Goal: Browse casually: Explore the website without a specific task or goal

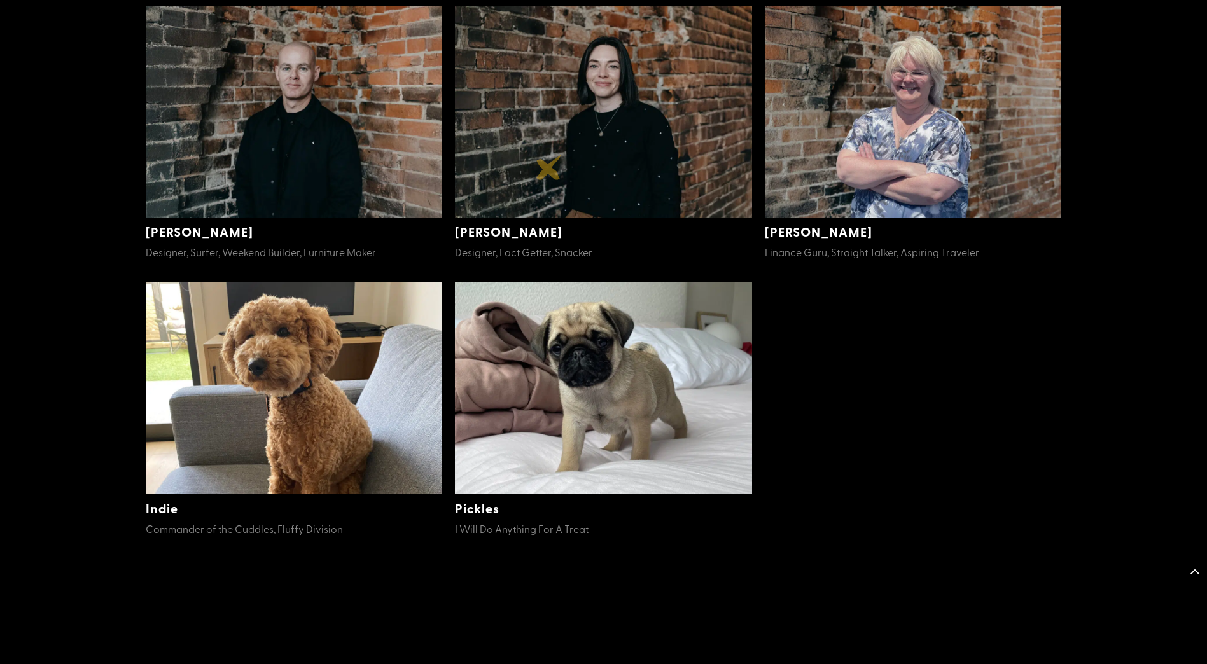
scroll to position [687, 0]
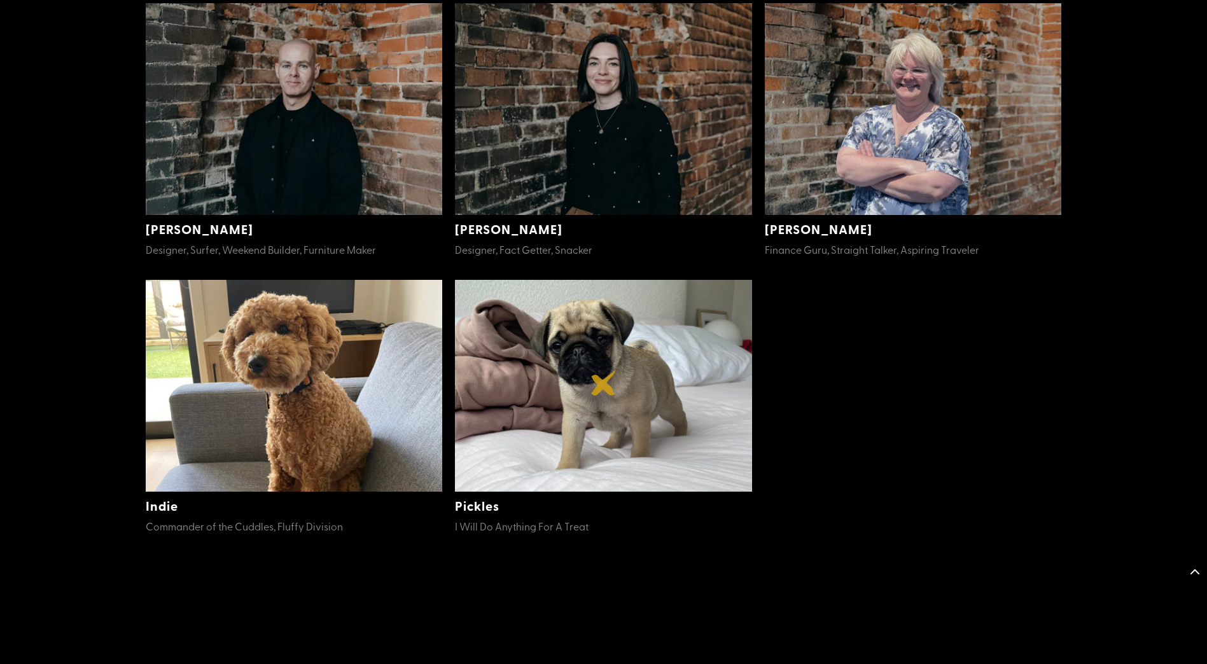
click at [604, 383] on img at bounding box center [603, 386] width 297 height 212
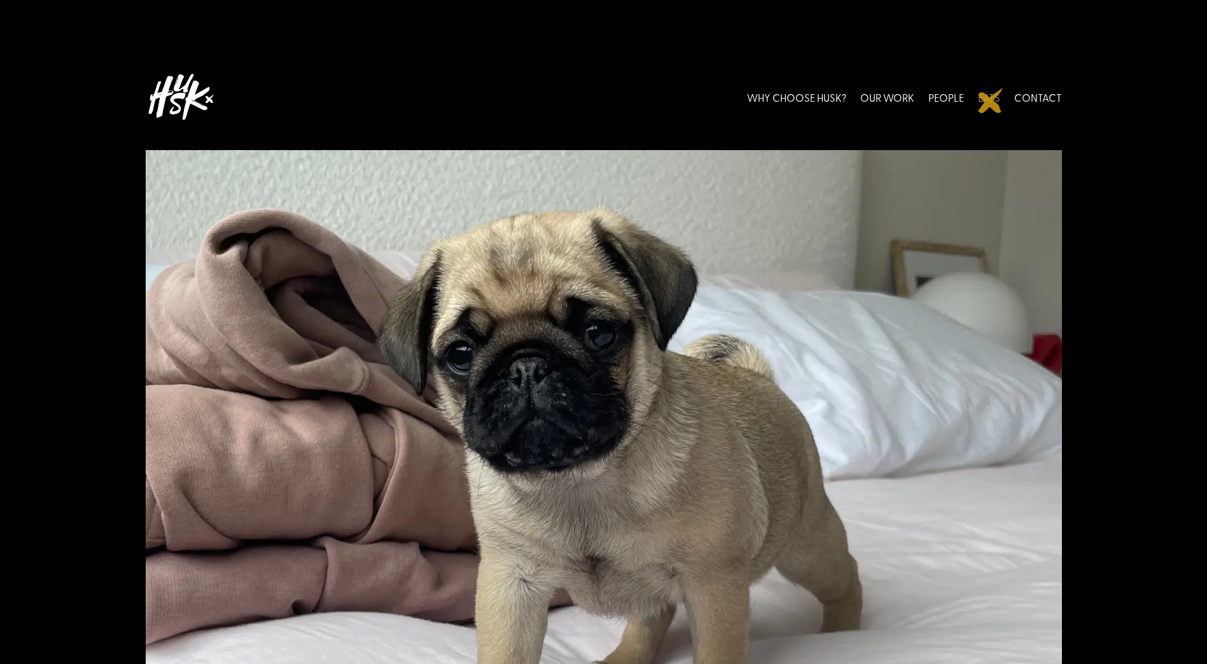
click at [991, 101] on link "EATS" at bounding box center [989, 97] width 22 height 57
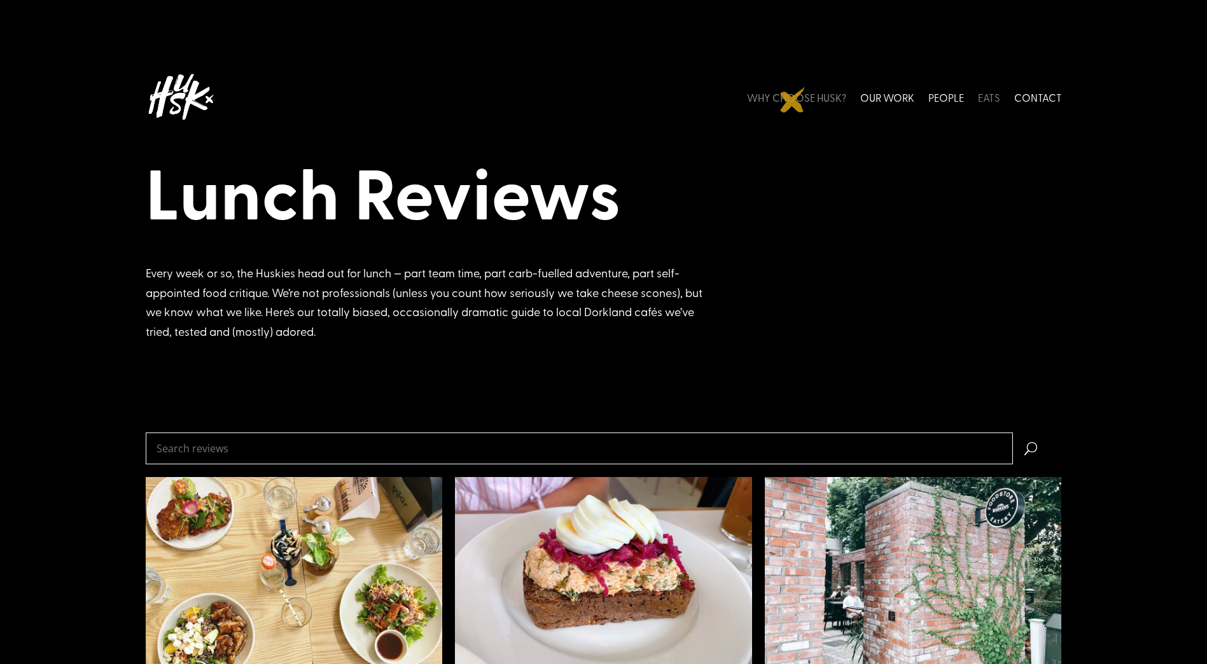
click at [793, 100] on link "WHY CHOOSE HUSK?" at bounding box center [796, 97] width 99 height 57
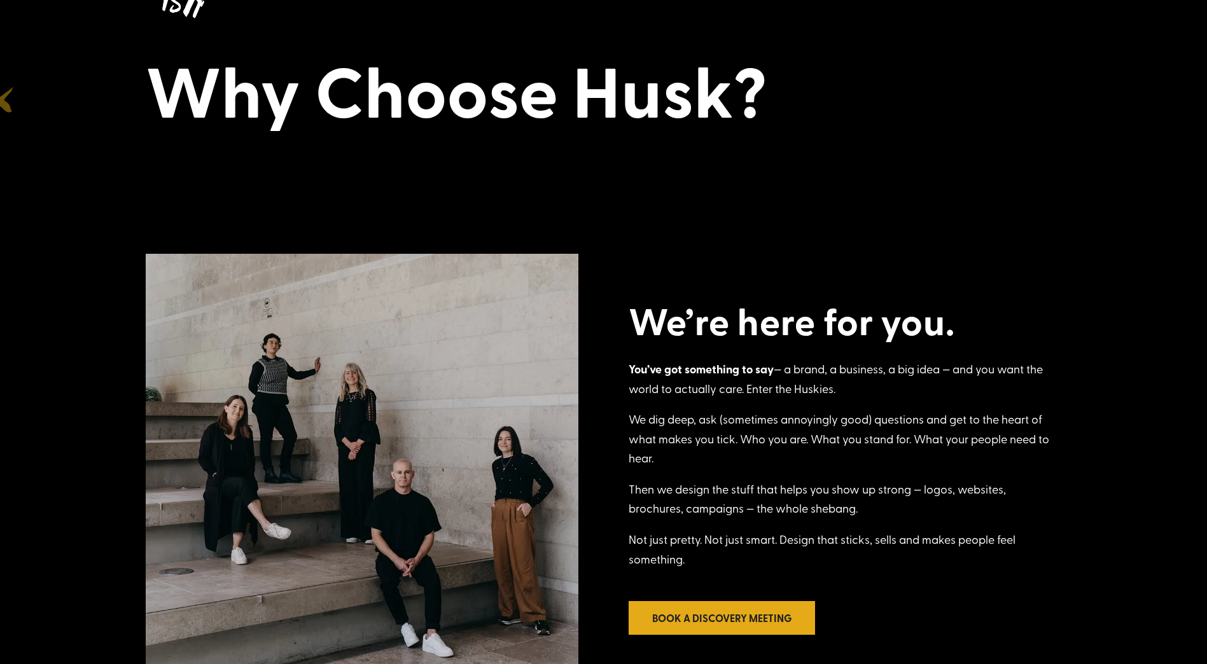
scroll to position [51, 0]
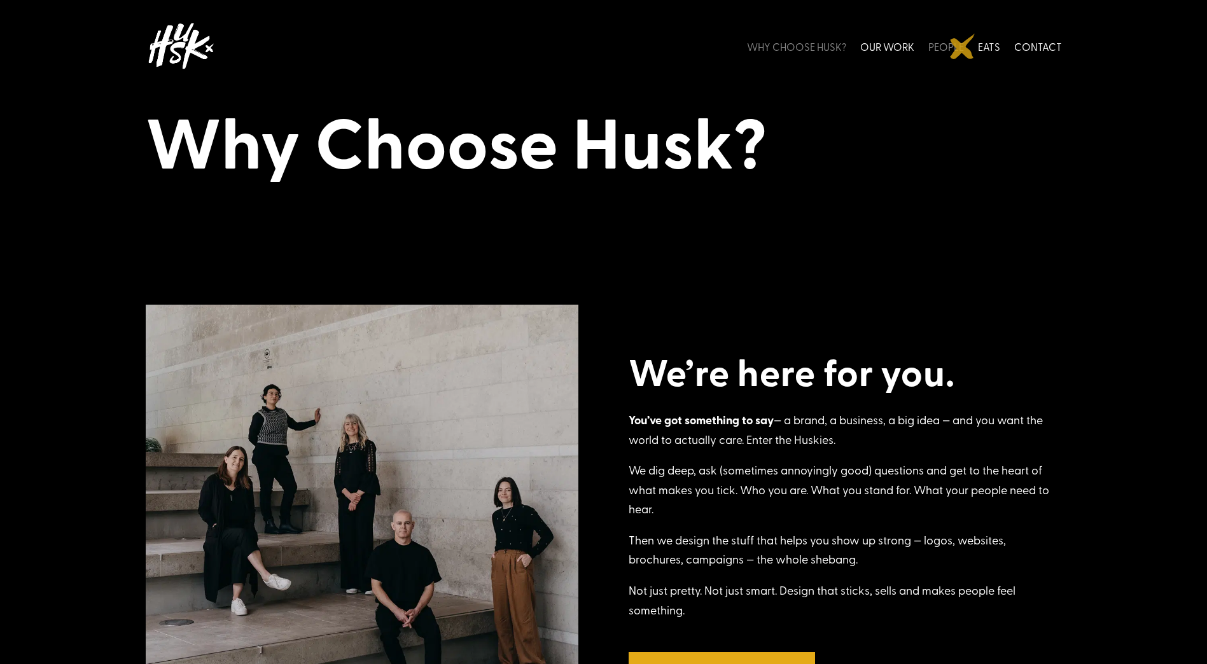
click at [963, 46] on link "PEOPLE" at bounding box center [946, 46] width 36 height 57
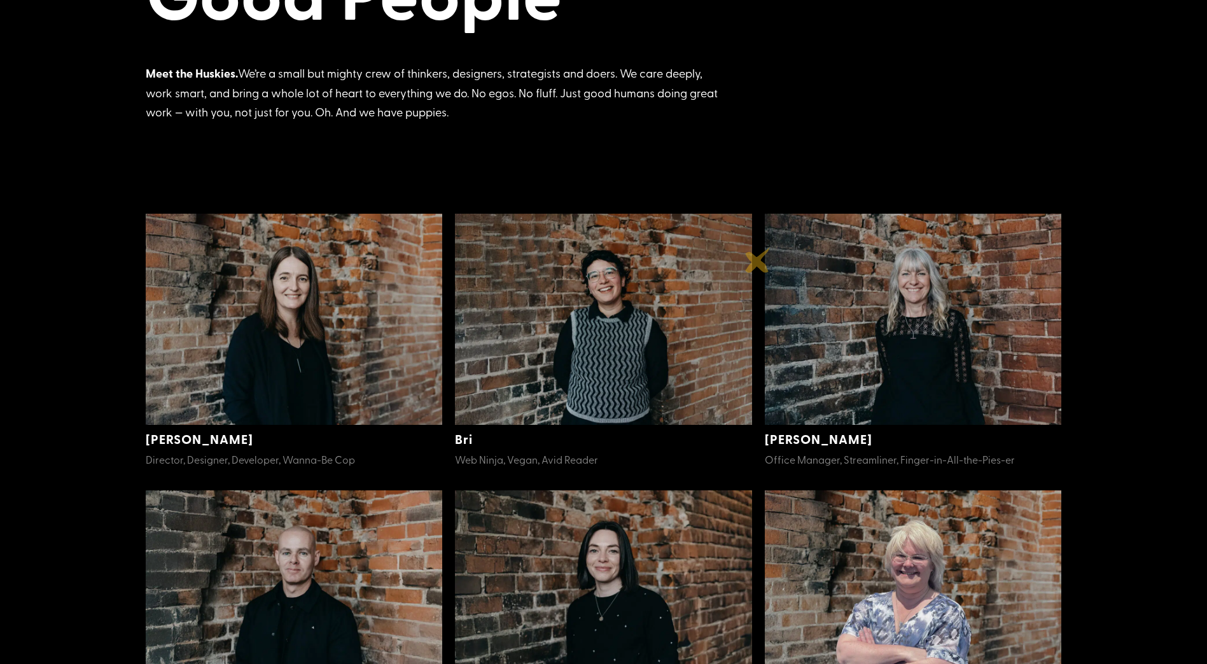
scroll to position [204, 0]
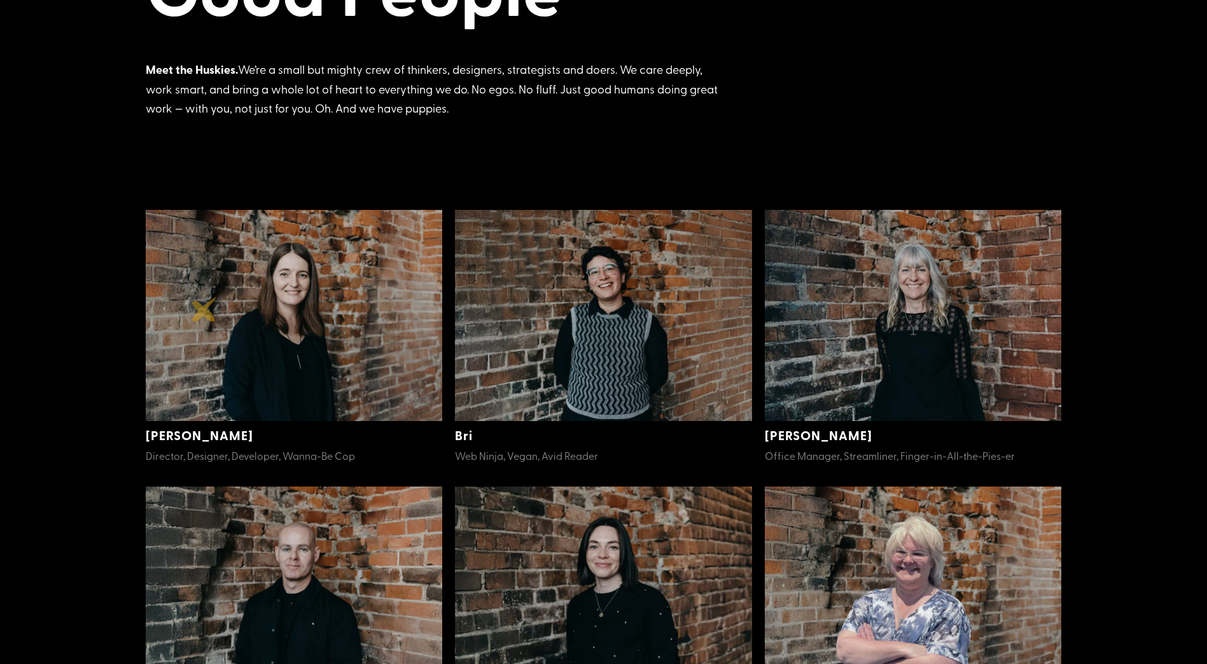
click at [208, 309] on img at bounding box center [294, 316] width 297 height 212
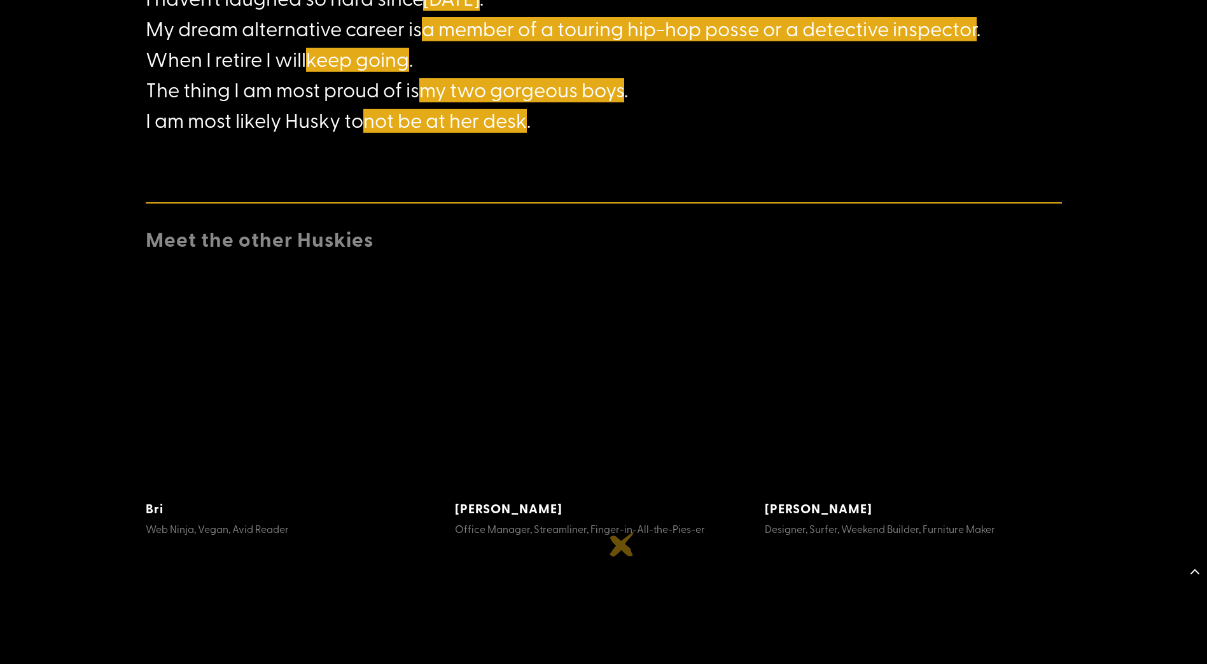
scroll to position [1349, 0]
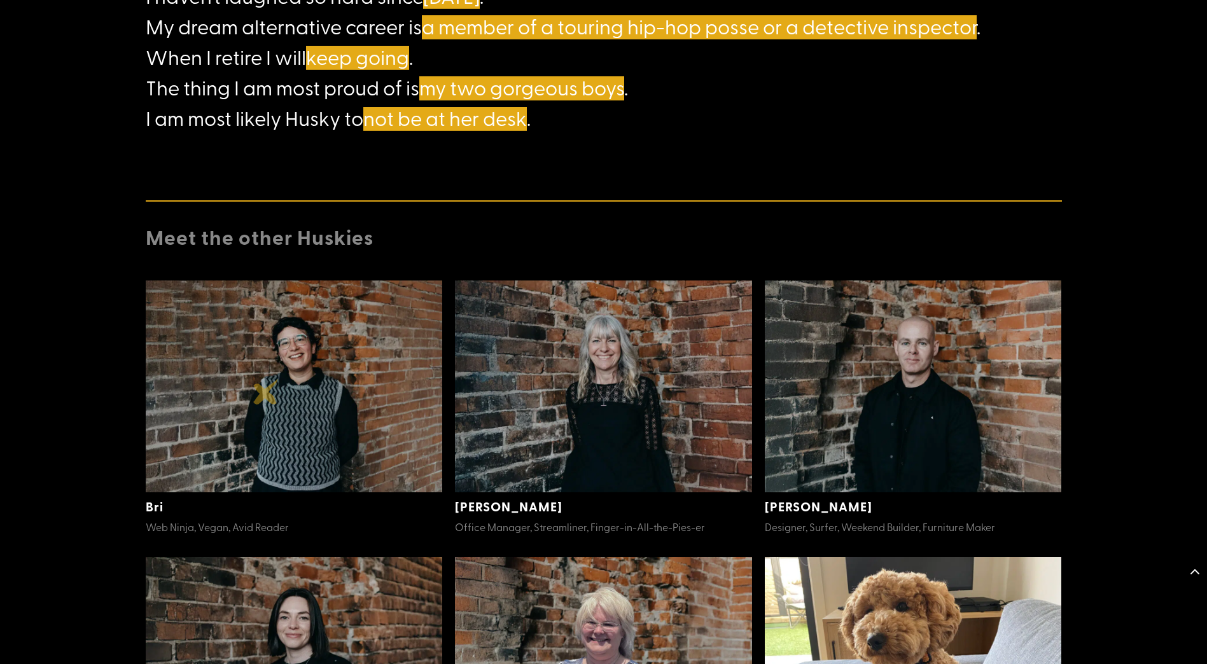
click at [266, 392] on img at bounding box center [294, 387] width 297 height 212
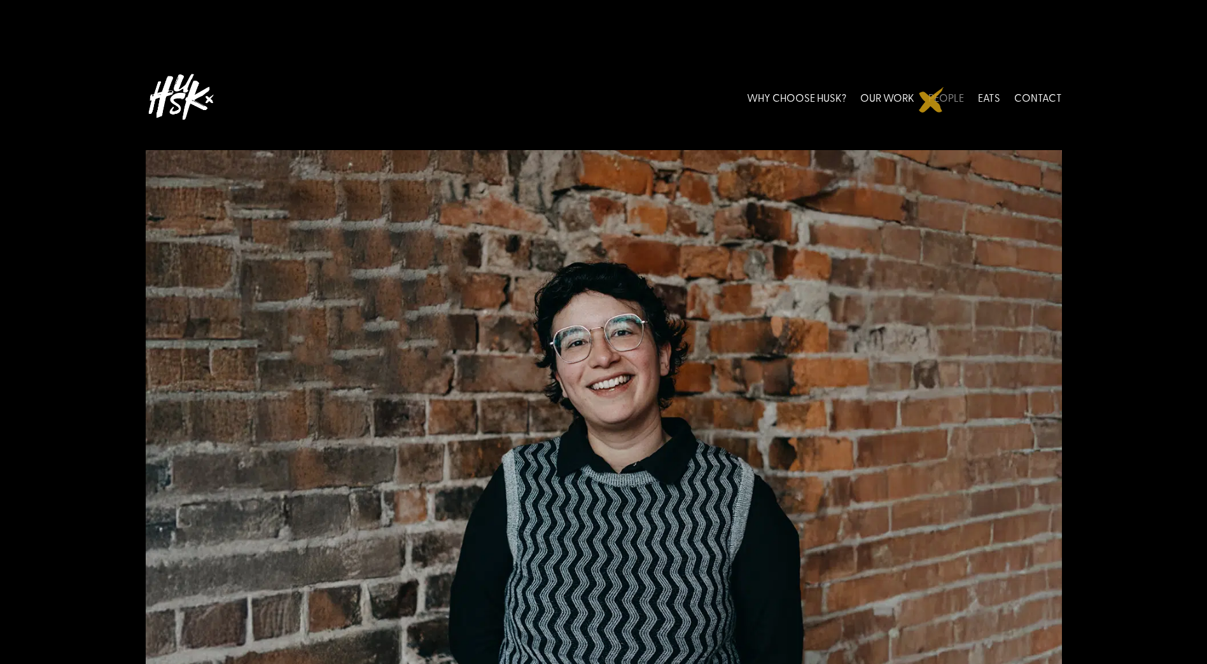
click at [931, 100] on link "PEOPLE" at bounding box center [946, 97] width 36 height 57
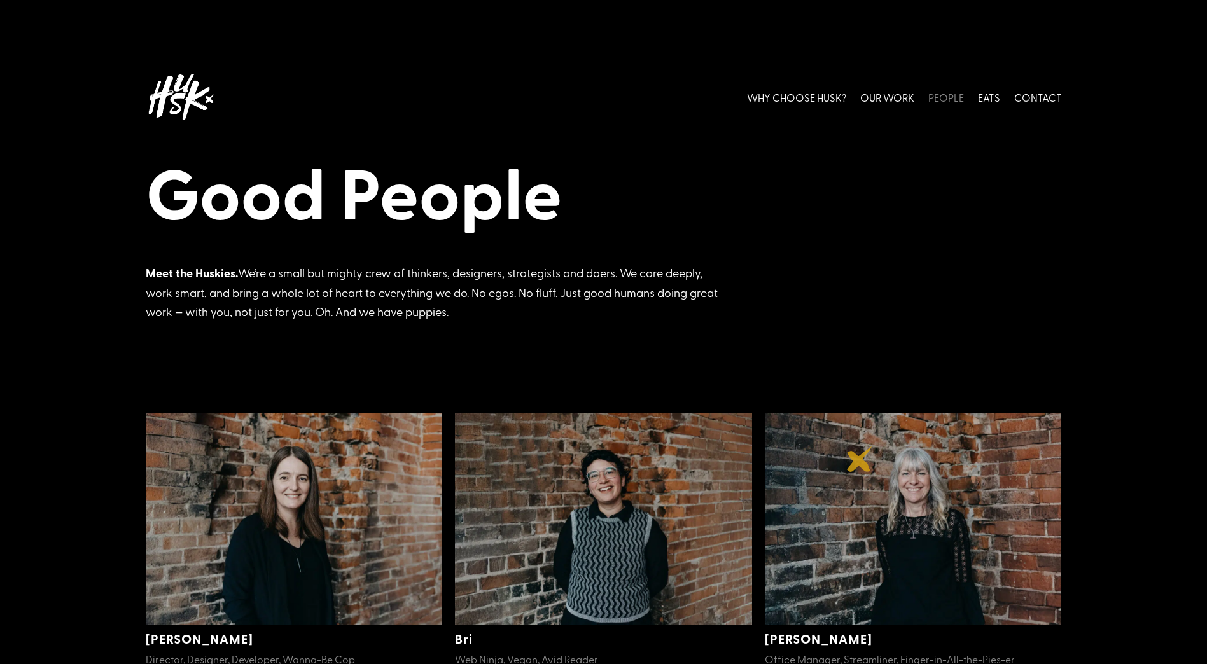
click at [860, 459] on img at bounding box center [913, 520] width 297 height 212
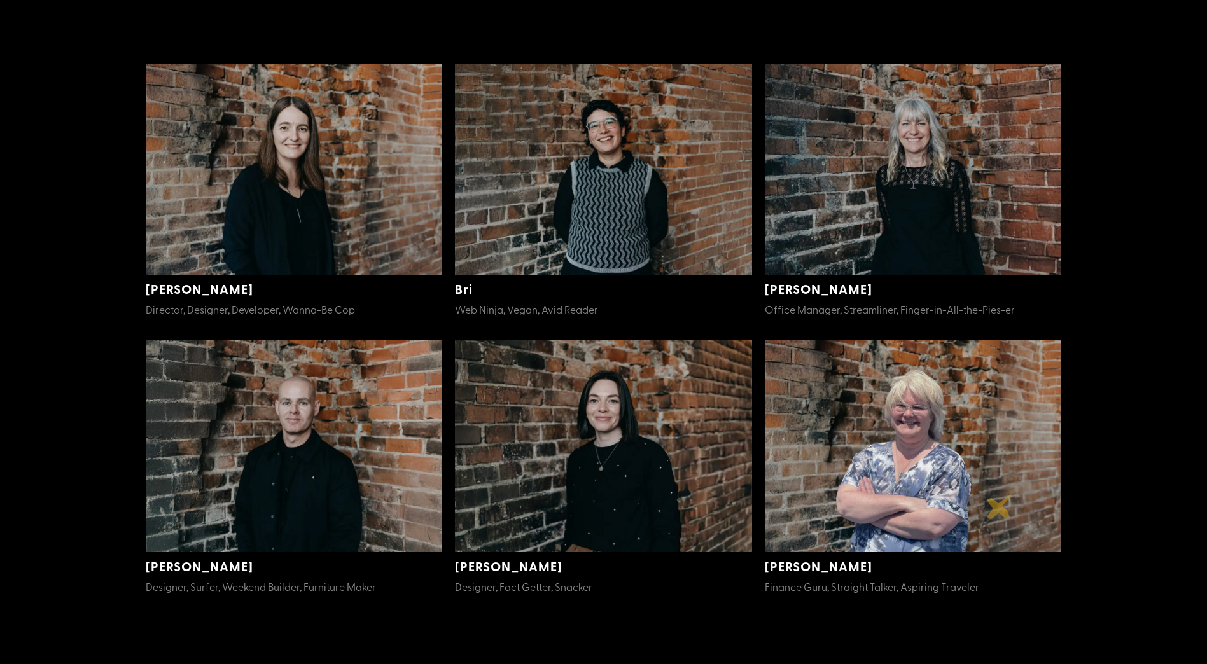
scroll to position [356, 0]
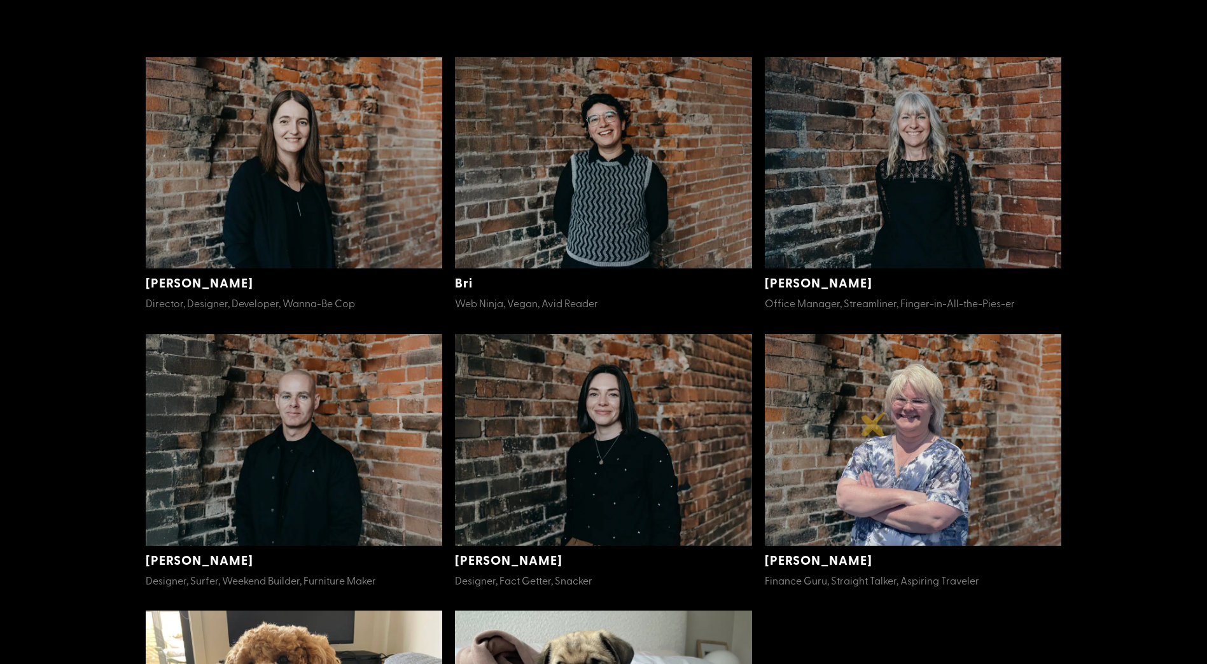
click at [874, 424] on img at bounding box center [913, 440] width 297 height 212
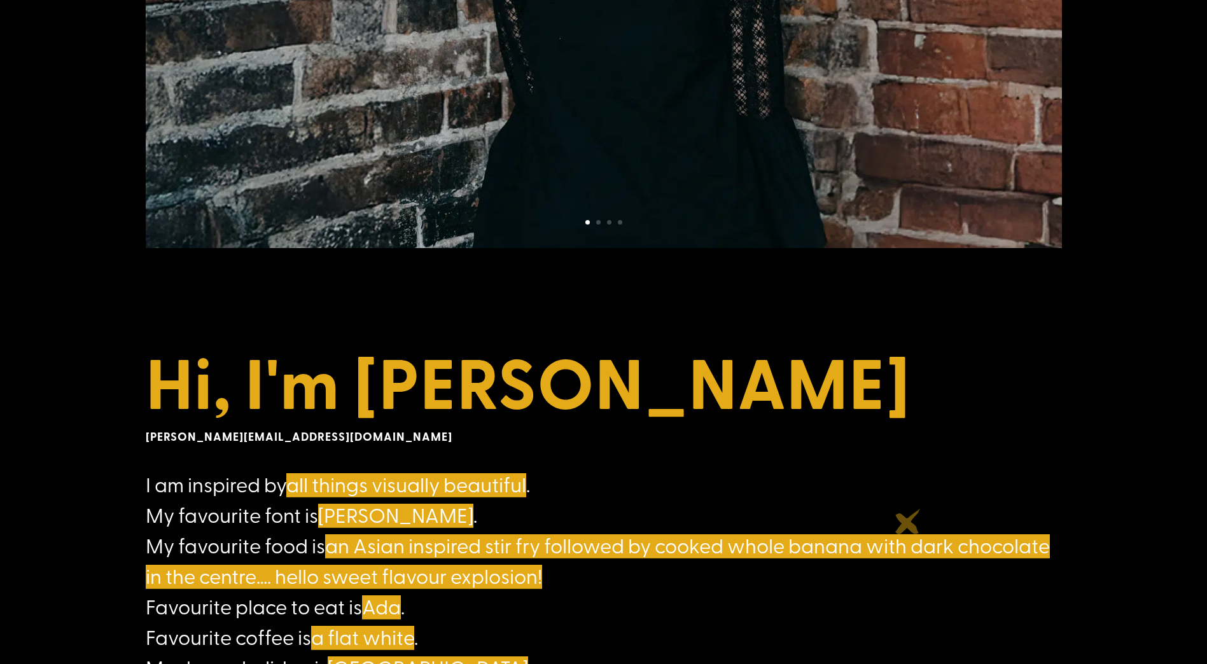
scroll to position [458, 0]
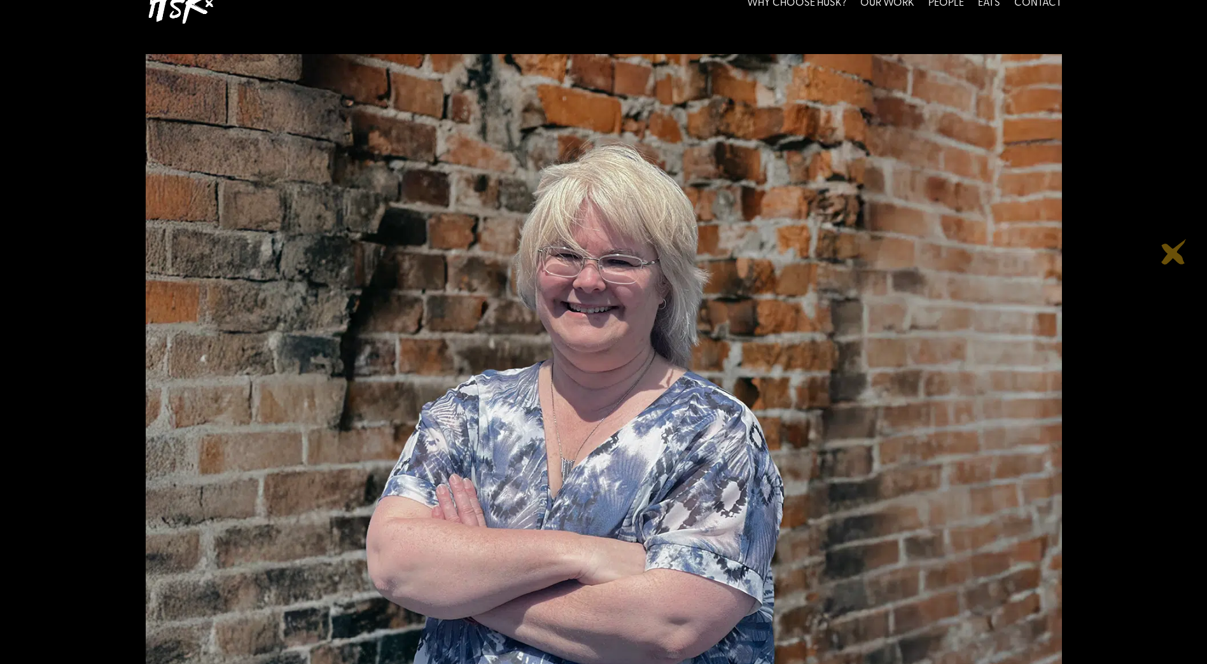
scroll to position [89, 0]
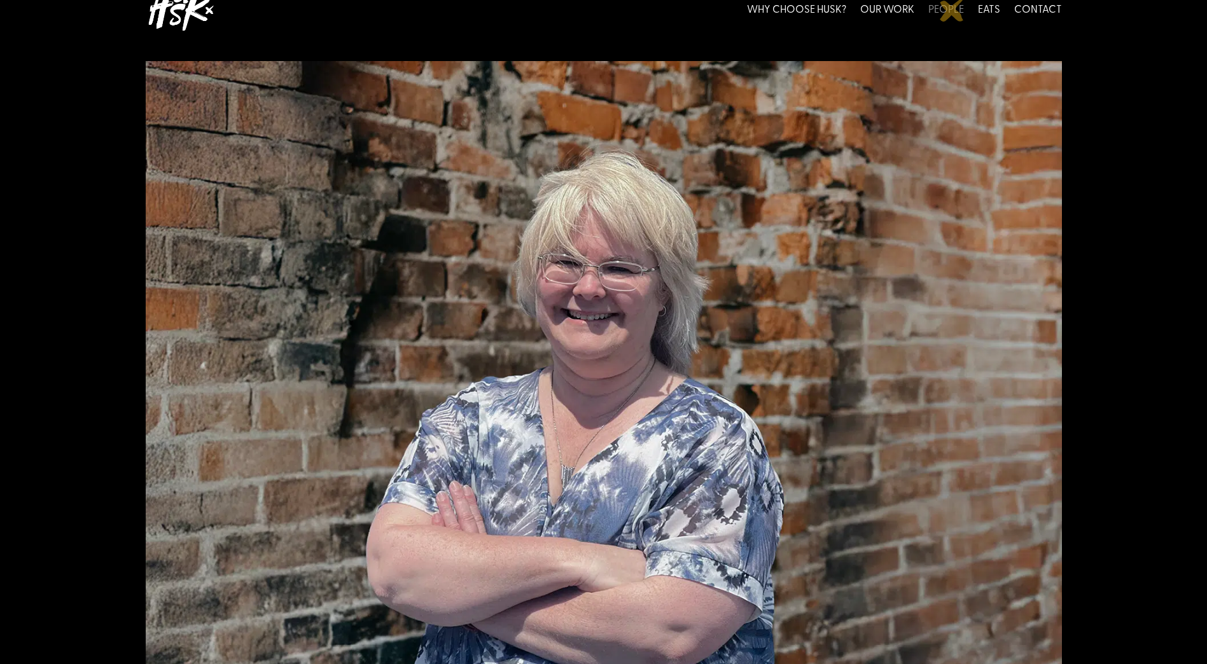
click at [952, 9] on link "PEOPLE" at bounding box center [946, 8] width 36 height 57
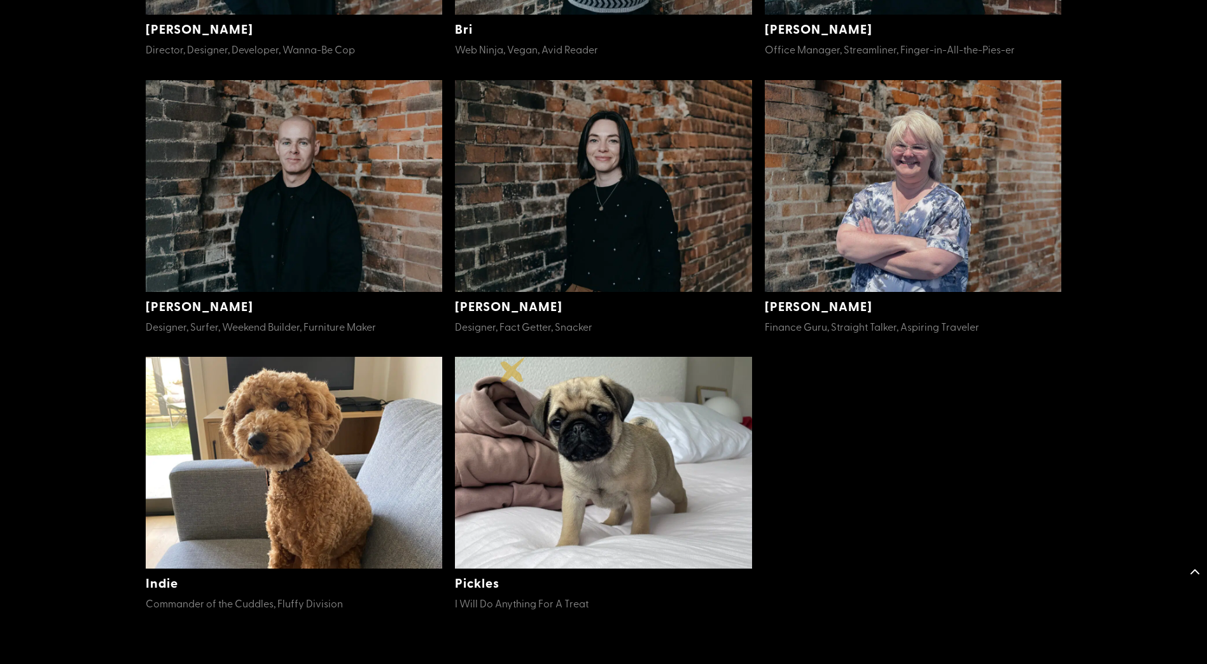
scroll to position [611, 0]
click at [211, 215] on img at bounding box center [294, 186] width 297 height 212
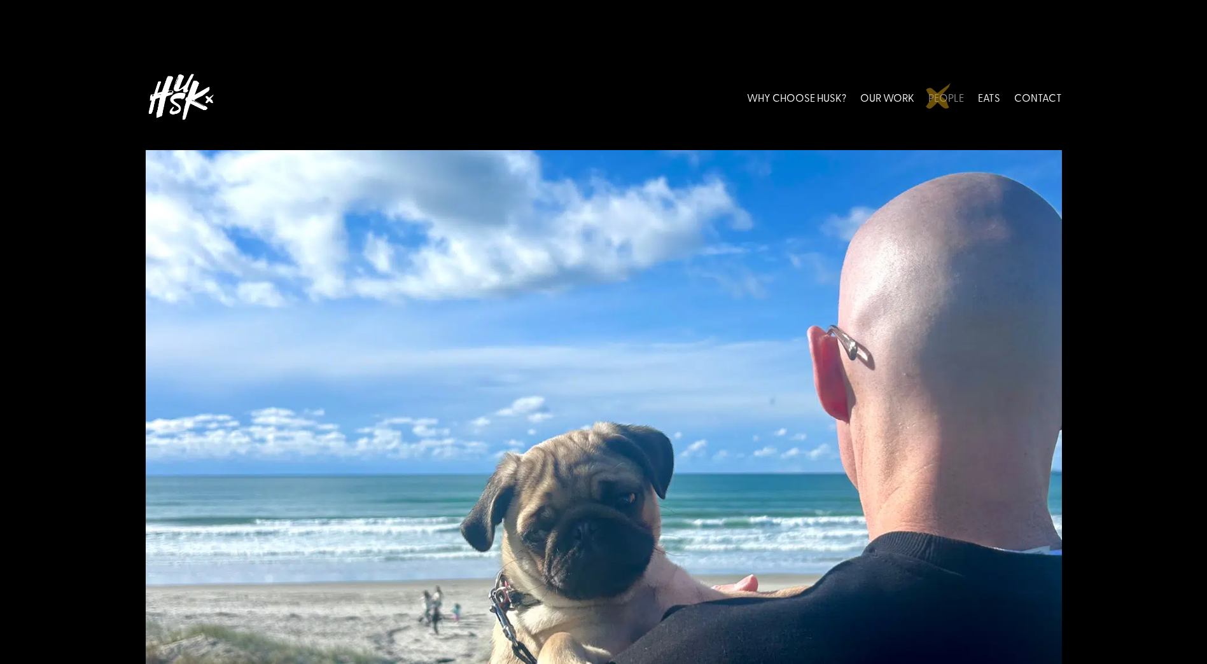
click at [938, 96] on link "PEOPLE" at bounding box center [946, 97] width 36 height 57
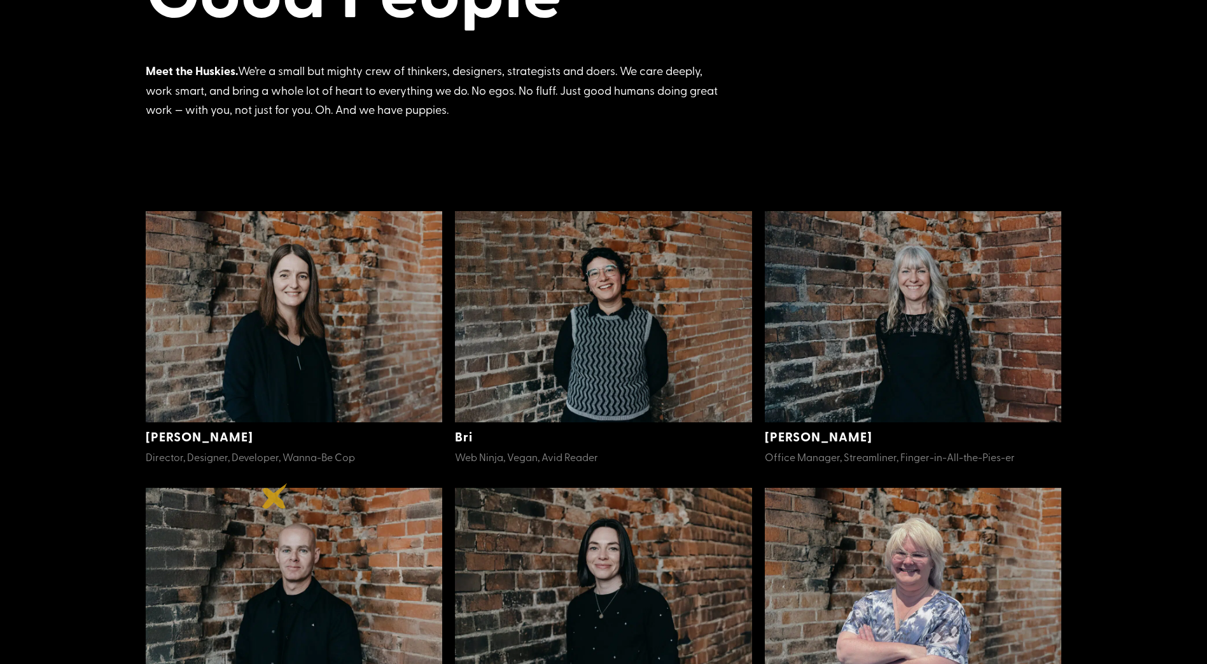
scroll to position [204, 0]
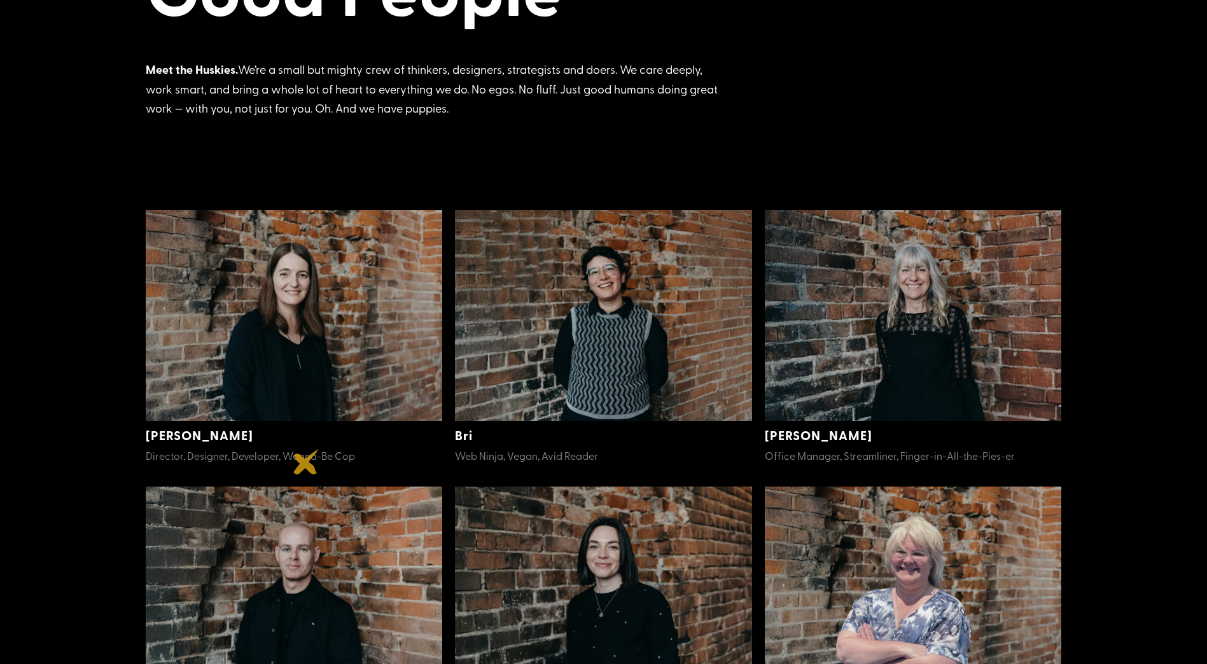
click at [306, 462] on span "Director, Designer, Developer, Wanna-Be Cop" at bounding box center [250, 456] width 209 height 14
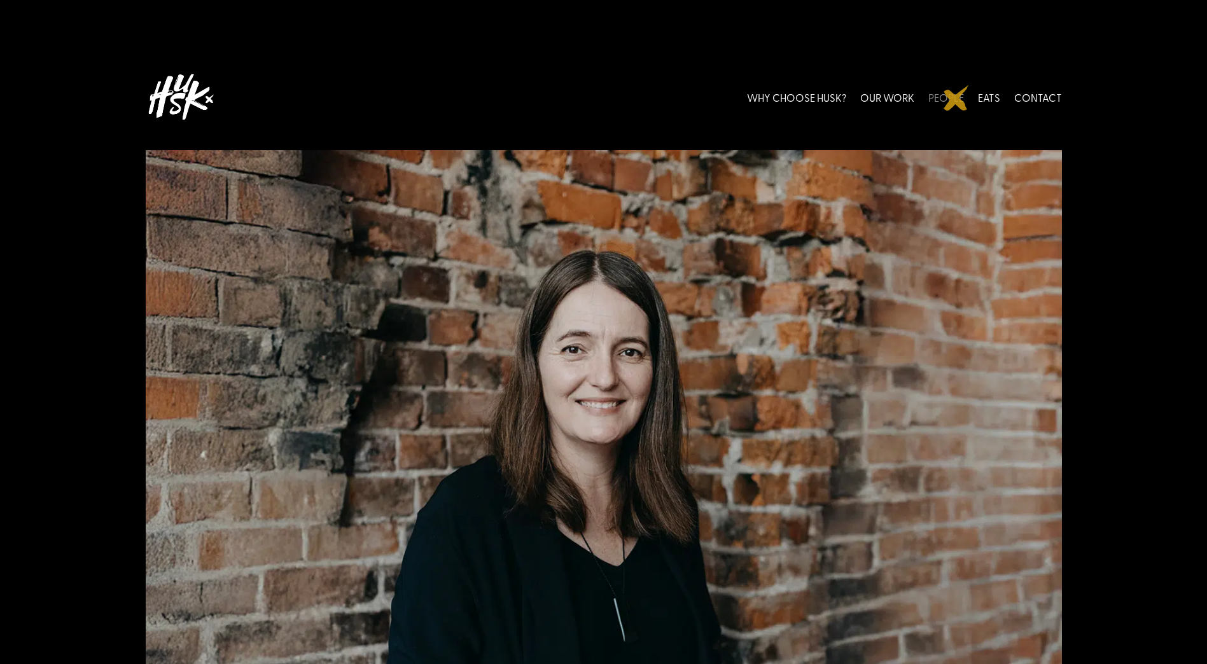
click at [956, 98] on link "PEOPLE" at bounding box center [946, 97] width 36 height 57
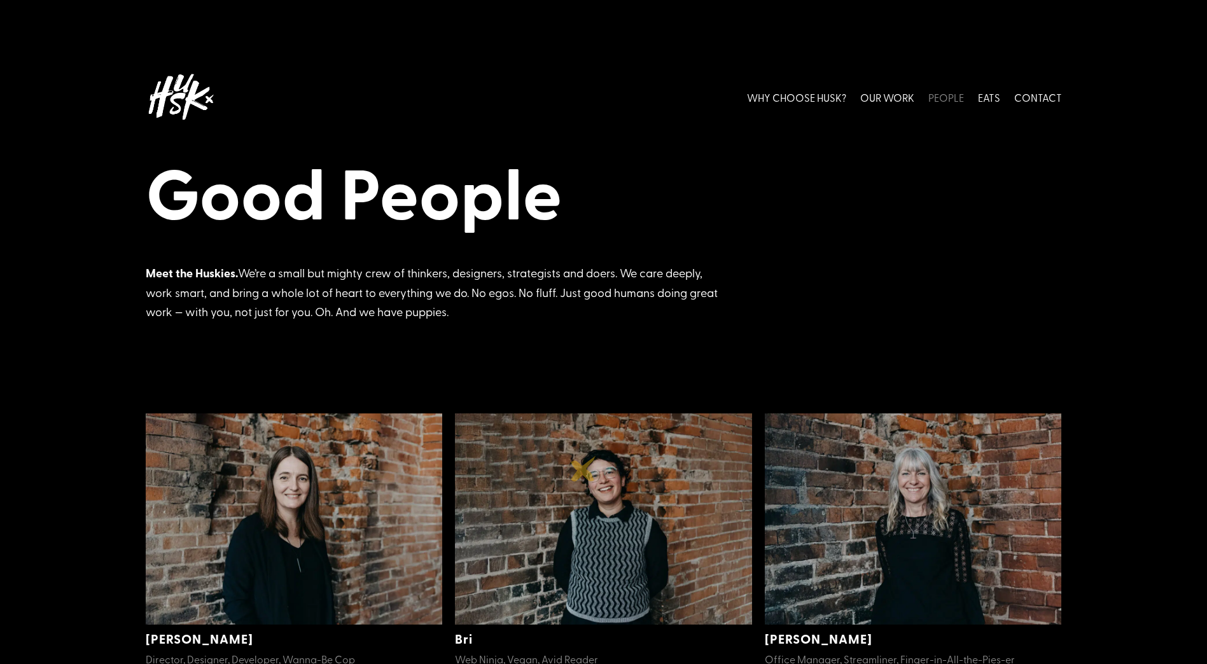
click at [583, 469] on img at bounding box center [603, 520] width 297 height 212
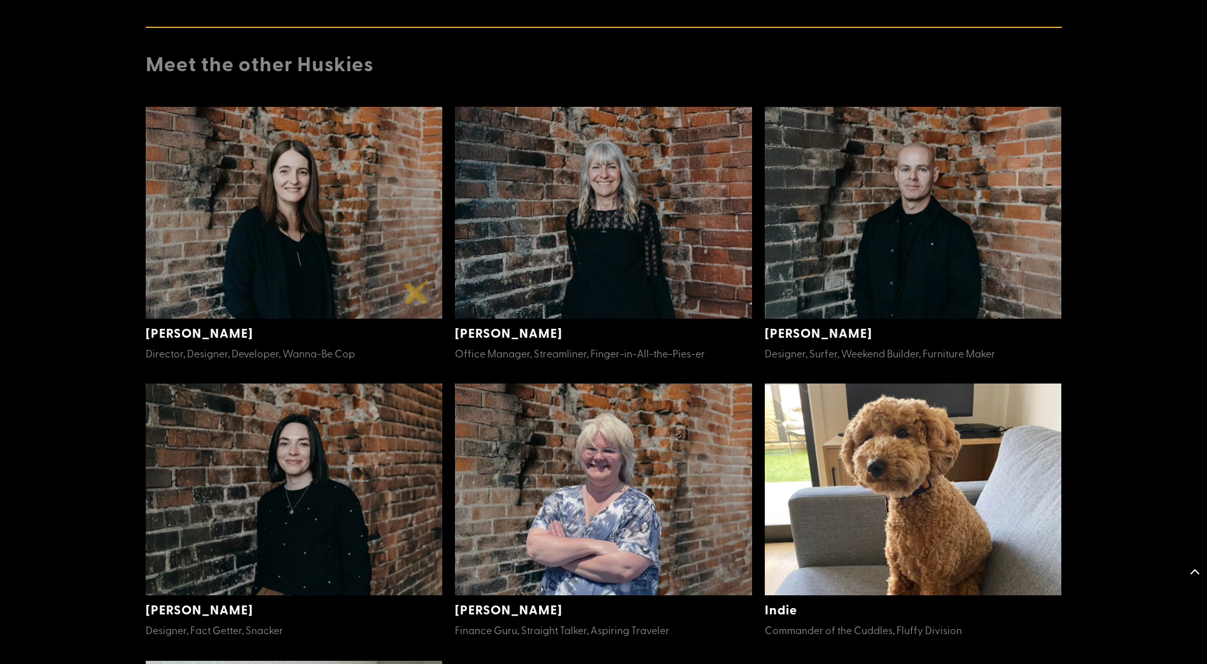
scroll to position [1489, 0]
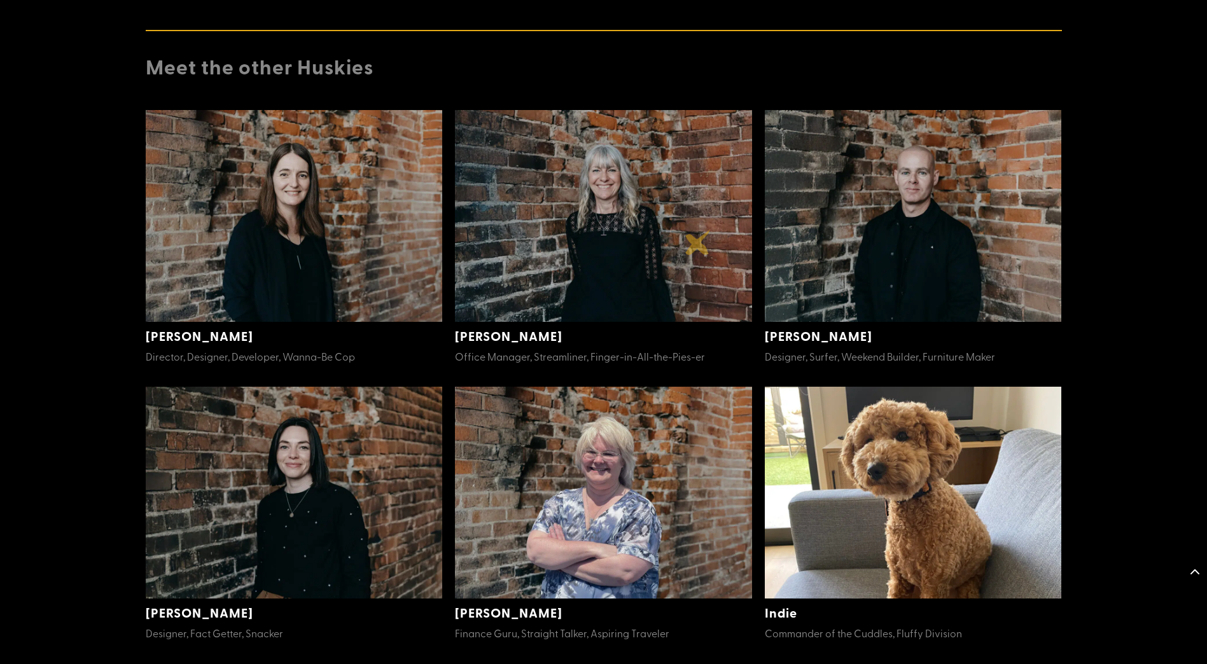
click at [698, 242] on img at bounding box center [603, 216] width 297 height 212
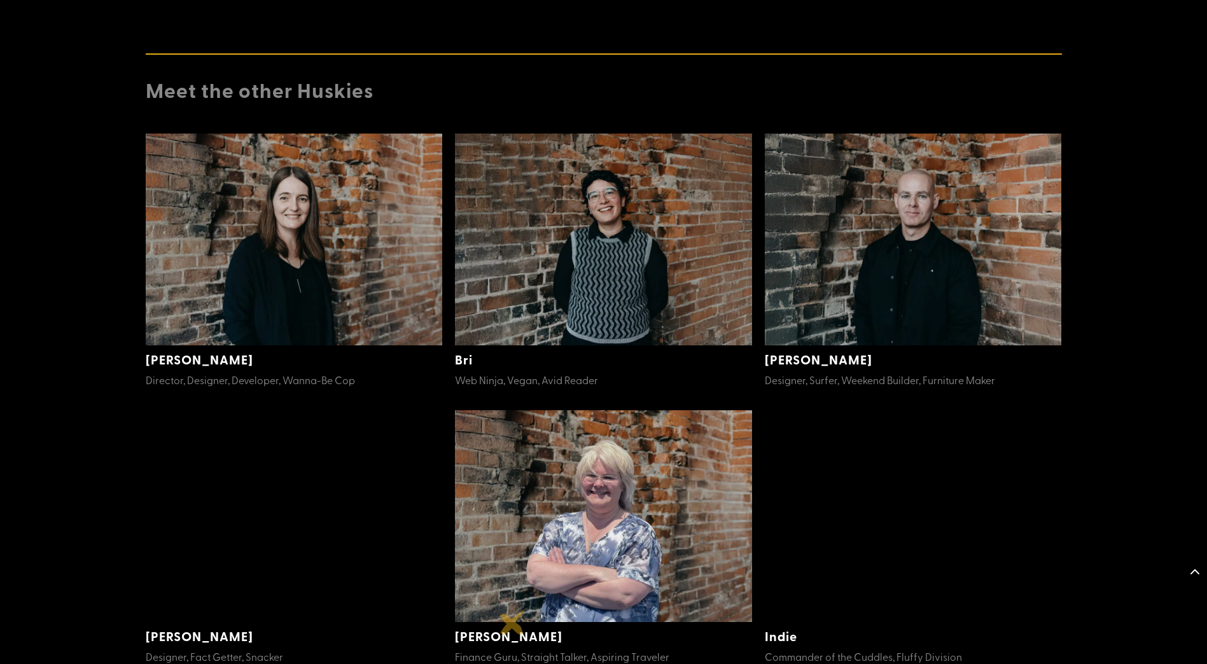
scroll to position [1527, 0]
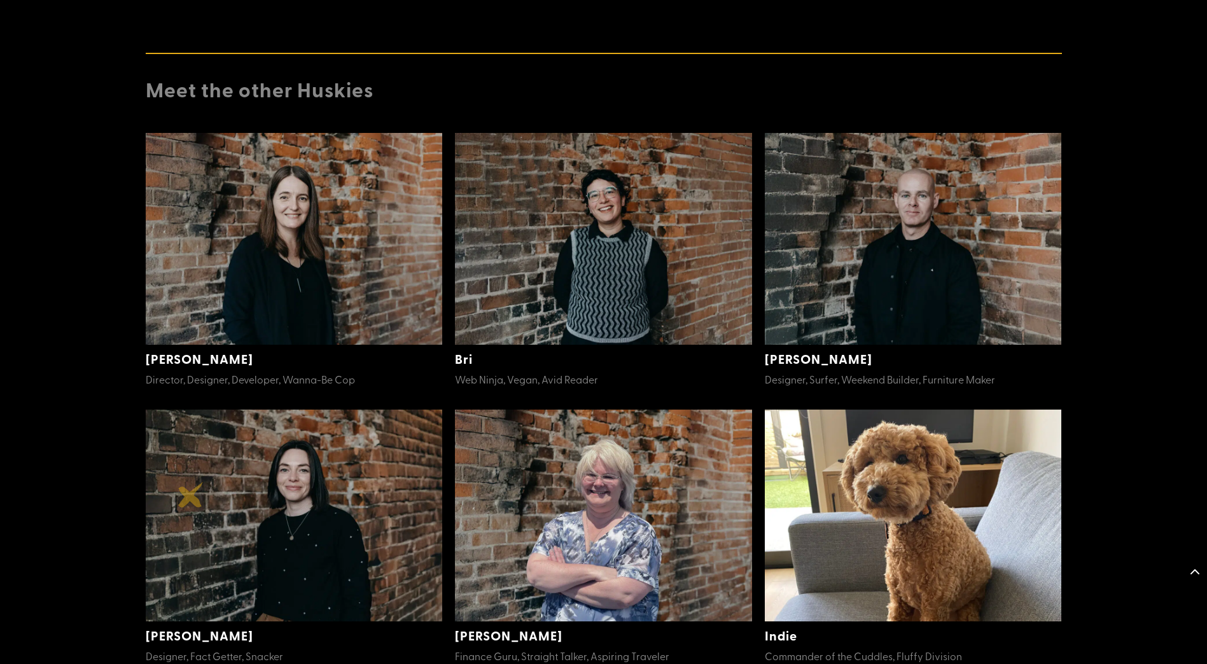
click at [191, 495] on img at bounding box center [294, 516] width 297 height 212
click at [335, 483] on img at bounding box center [294, 516] width 297 height 212
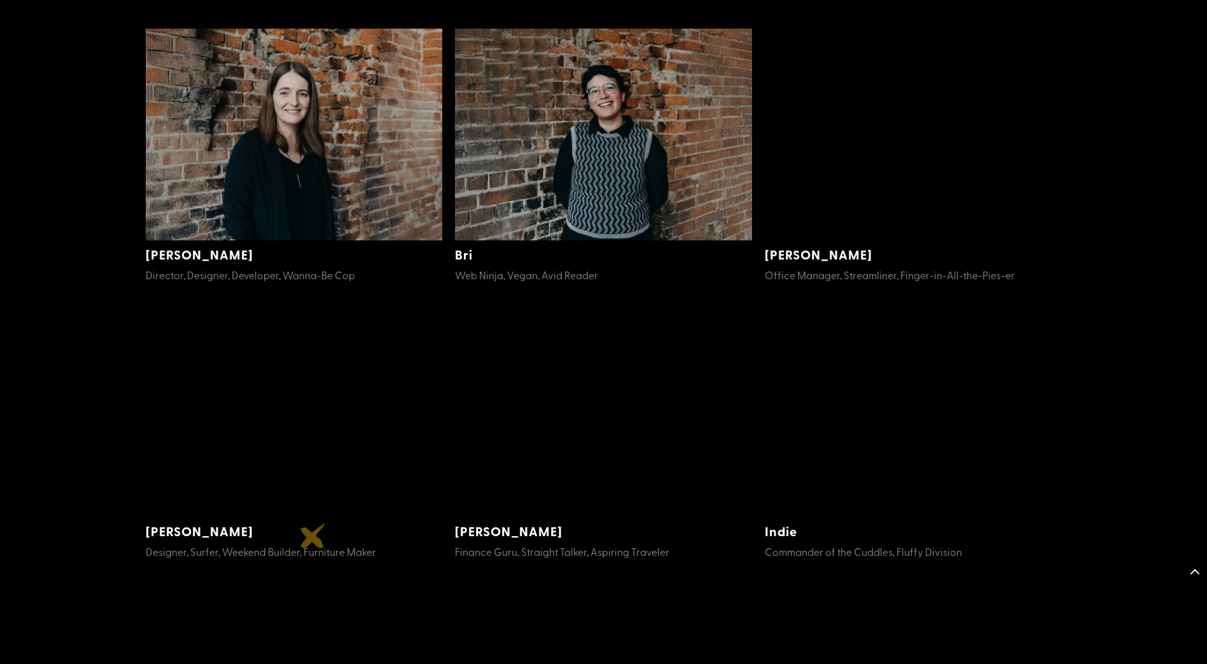
scroll to position [1603, 0]
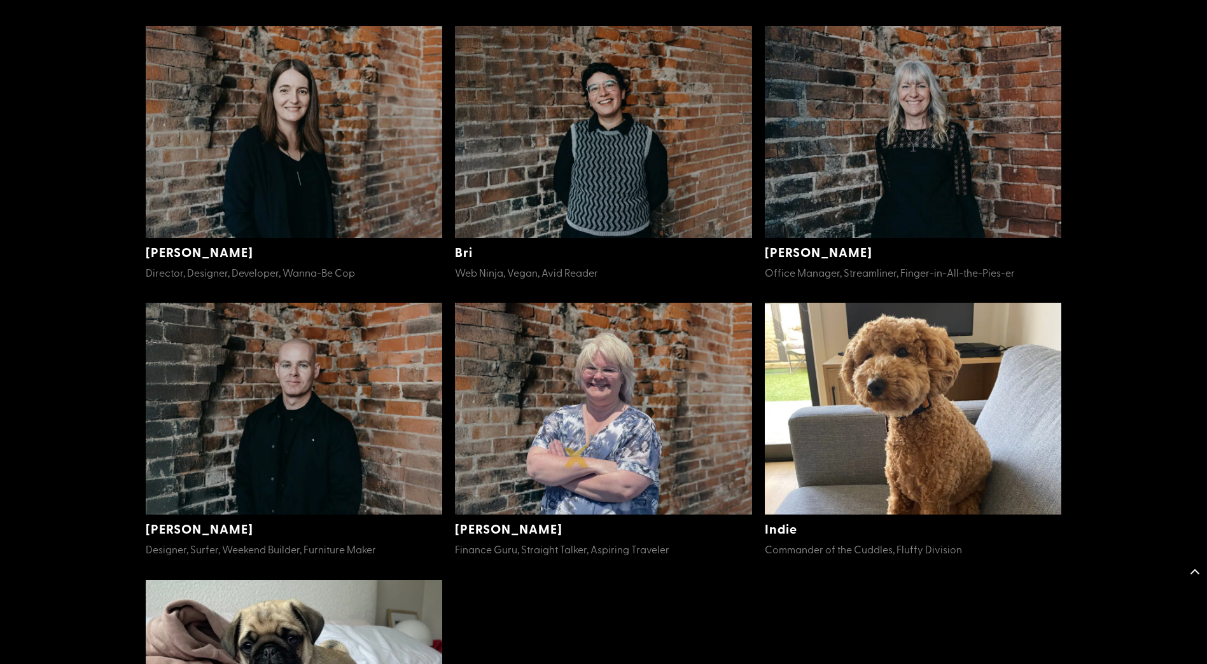
click at [577, 456] on img at bounding box center [603, 409] width 297 height 212
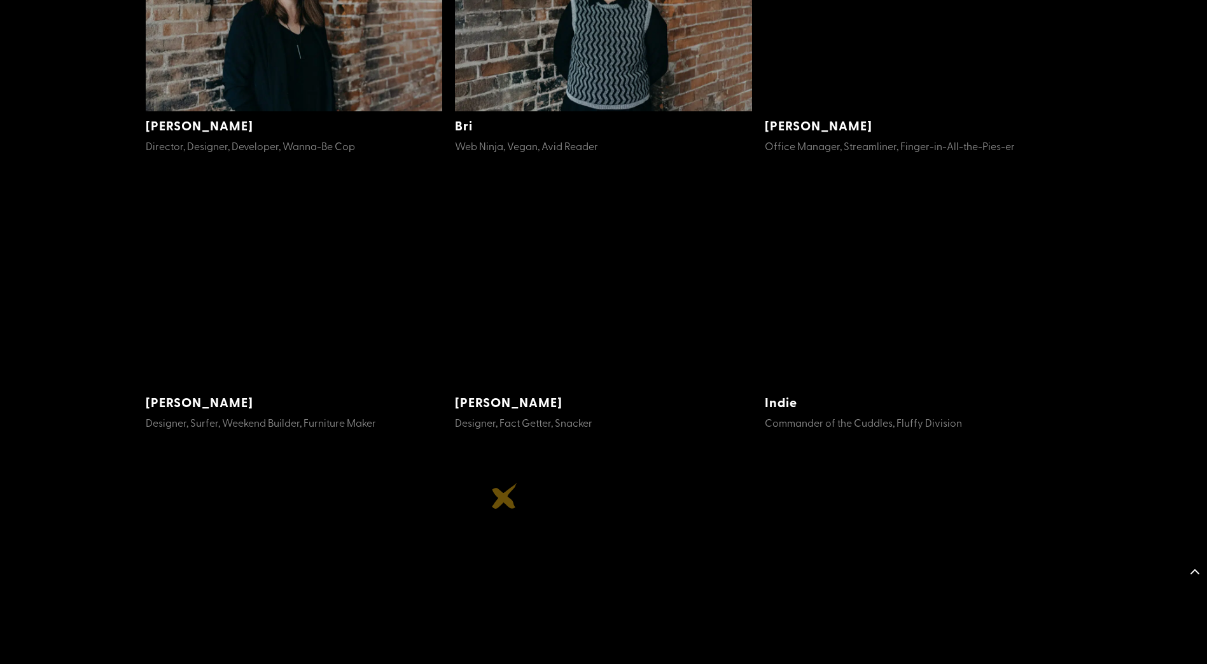
scroll to position [1731, 0]
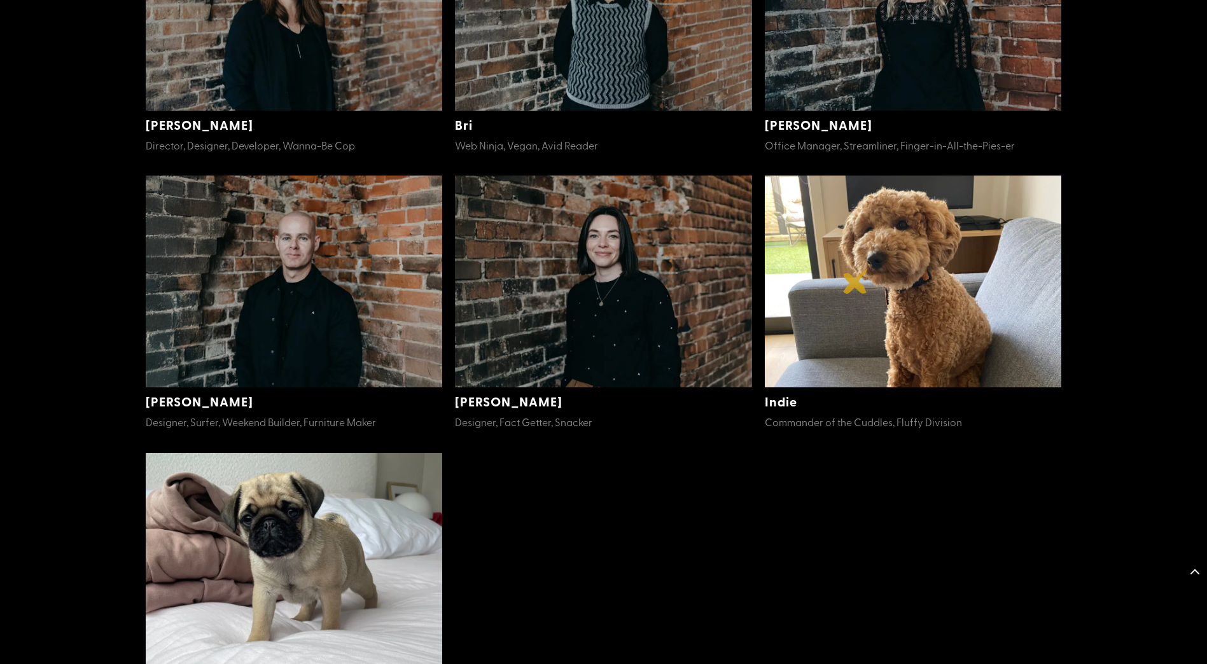
click at [856, 281] on img at bounding box center [913, 282] width 297 height 212
click at [793, 405] on link "Indie" at bounding box center [781, 402] width 32 height 18
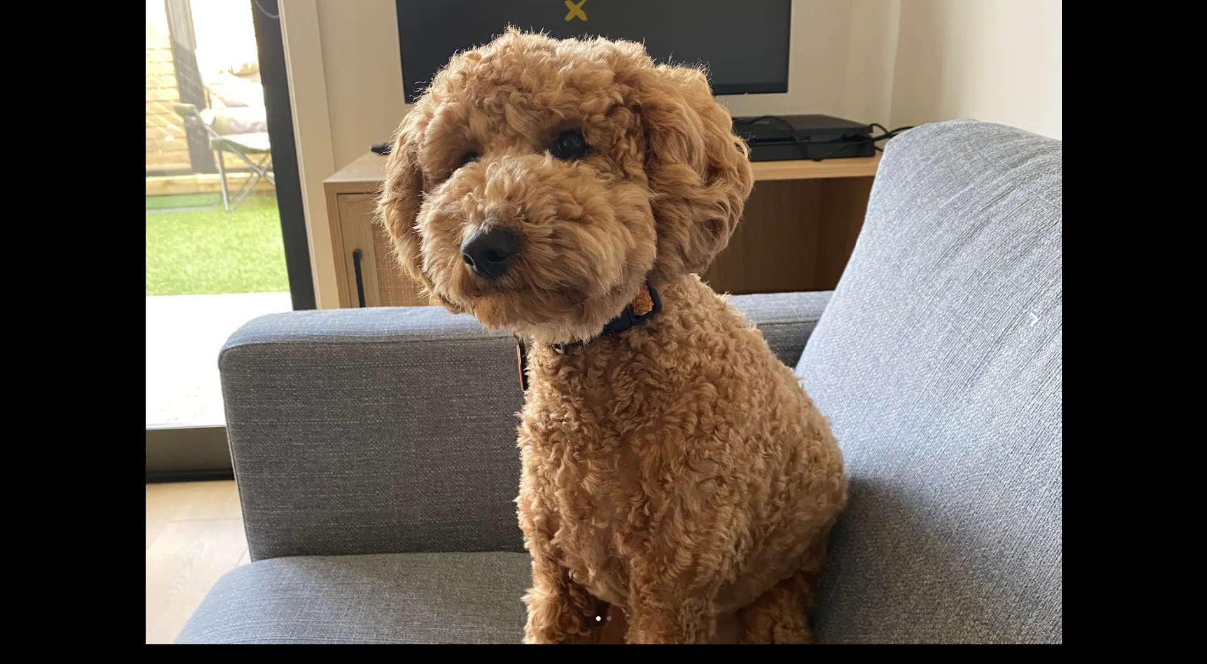
scroll to position [153, 0]
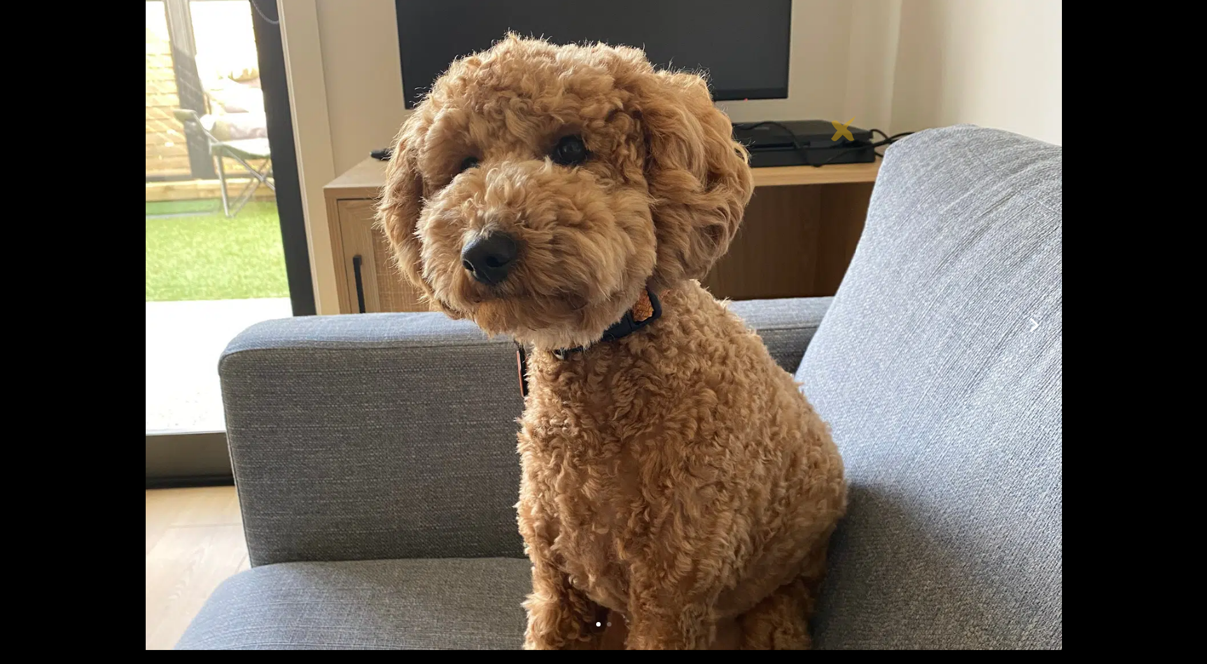
click at [844, 122] on div at bounding box center [604, 323] width 916 height 653
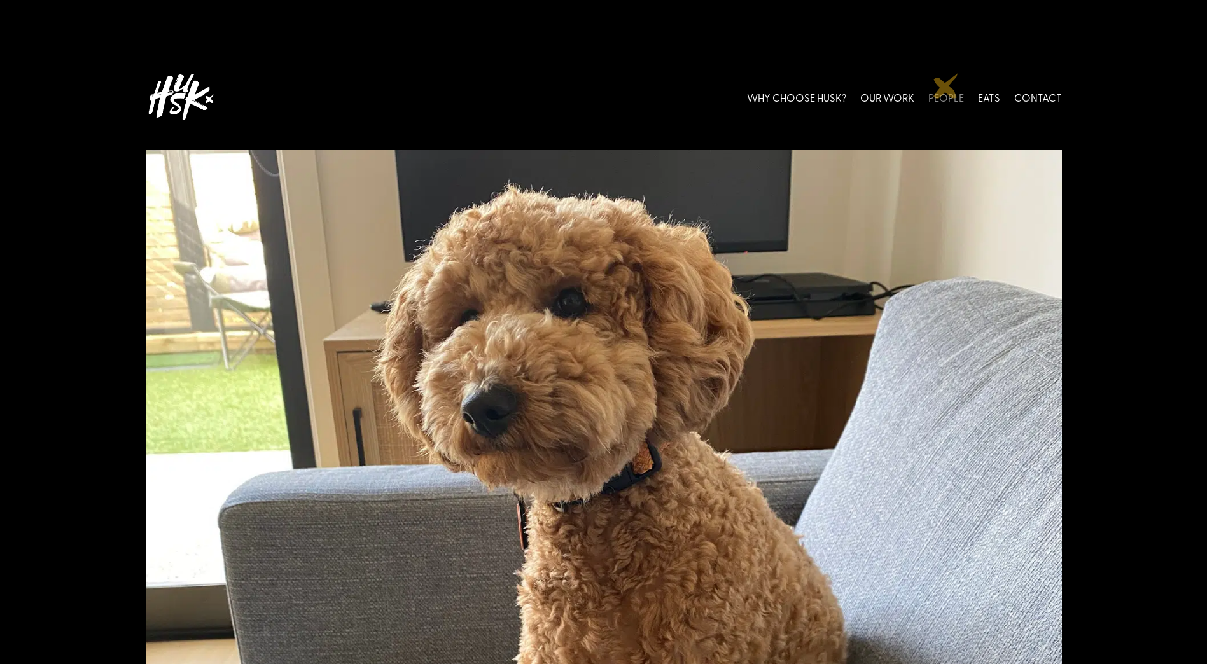
click at [946, 86] on link "PEOPLE" at bounding box center [946, 97] width 36 height 57
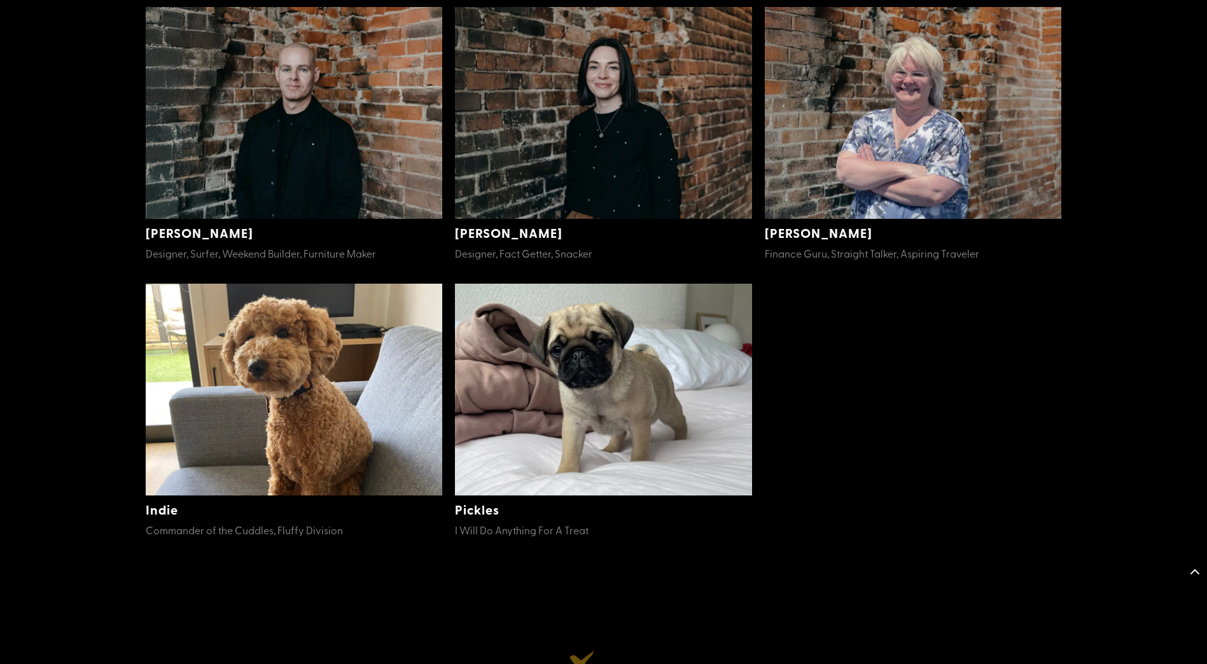
scroll to position [687, 0]
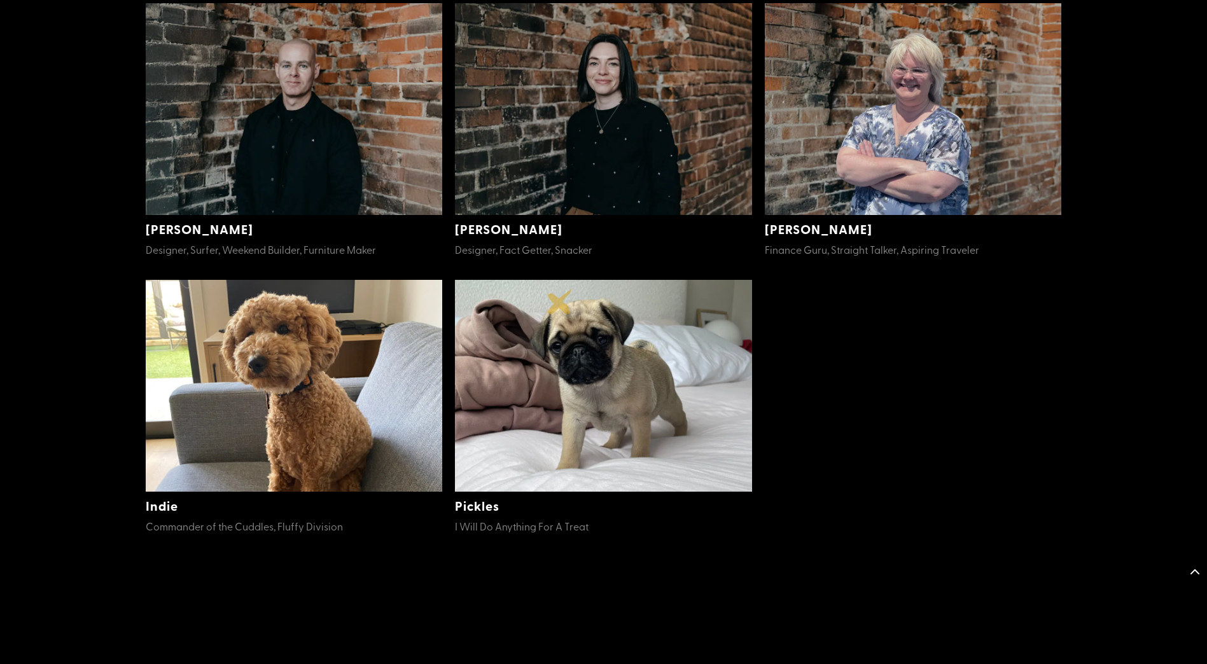
click at [560, 302] on img at bounding box center [603, 386] width 297 height 212
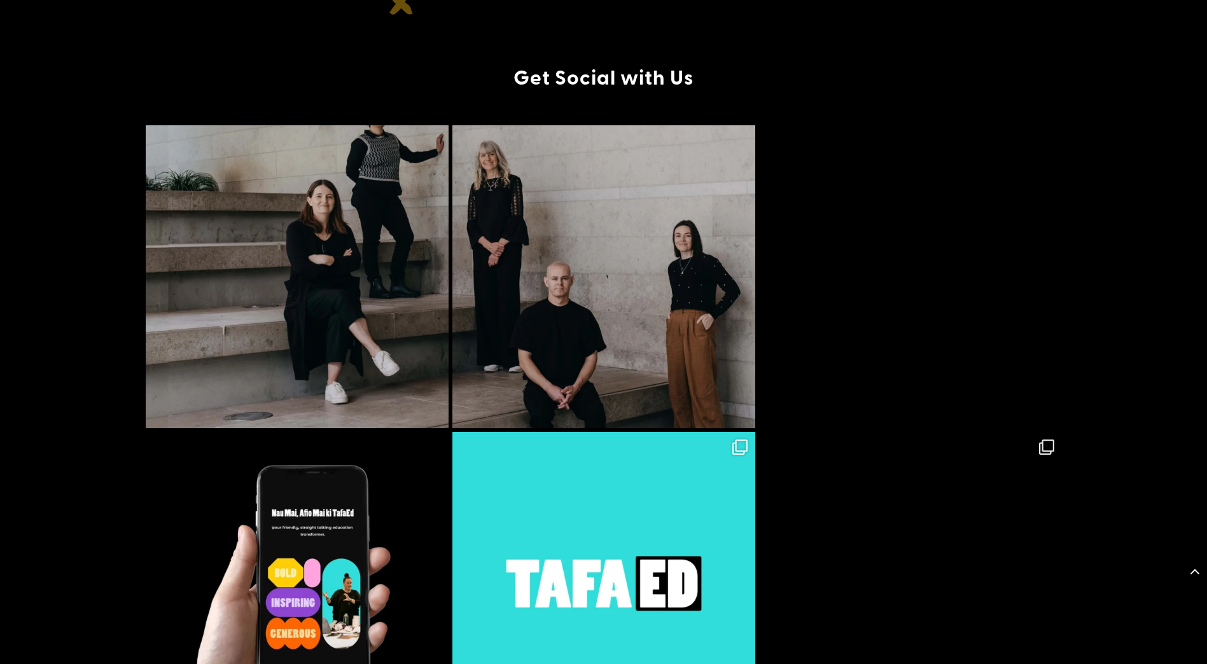
scroll to position [2647, 0]
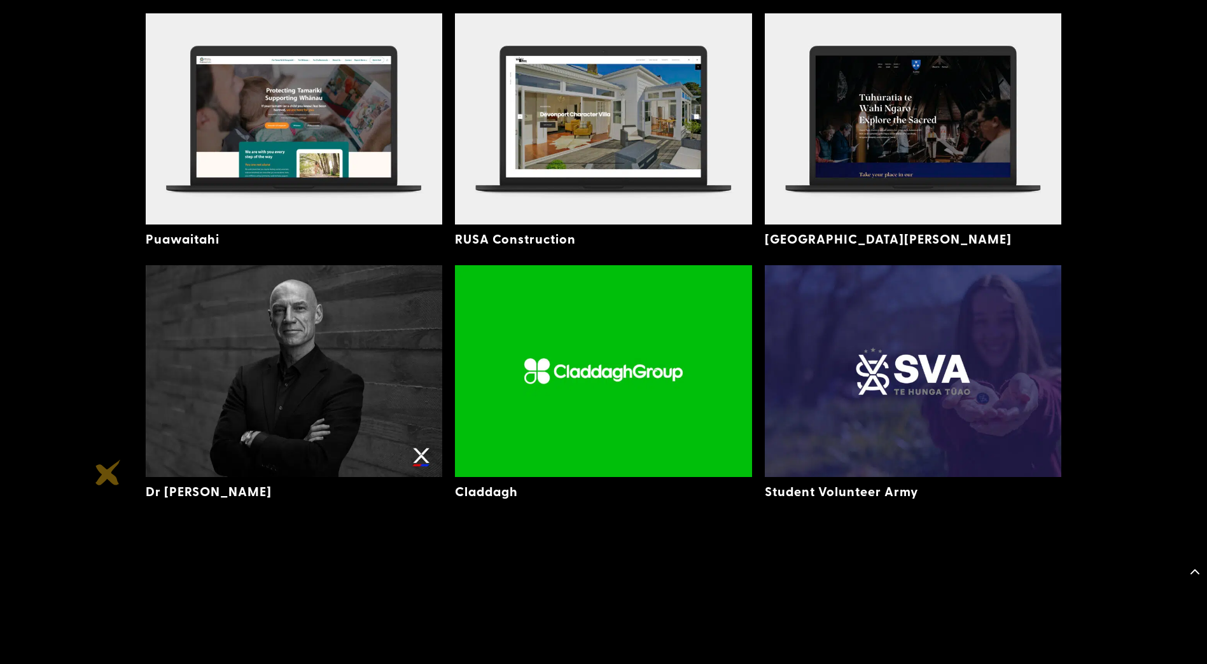
scroll to position [3232, 0]
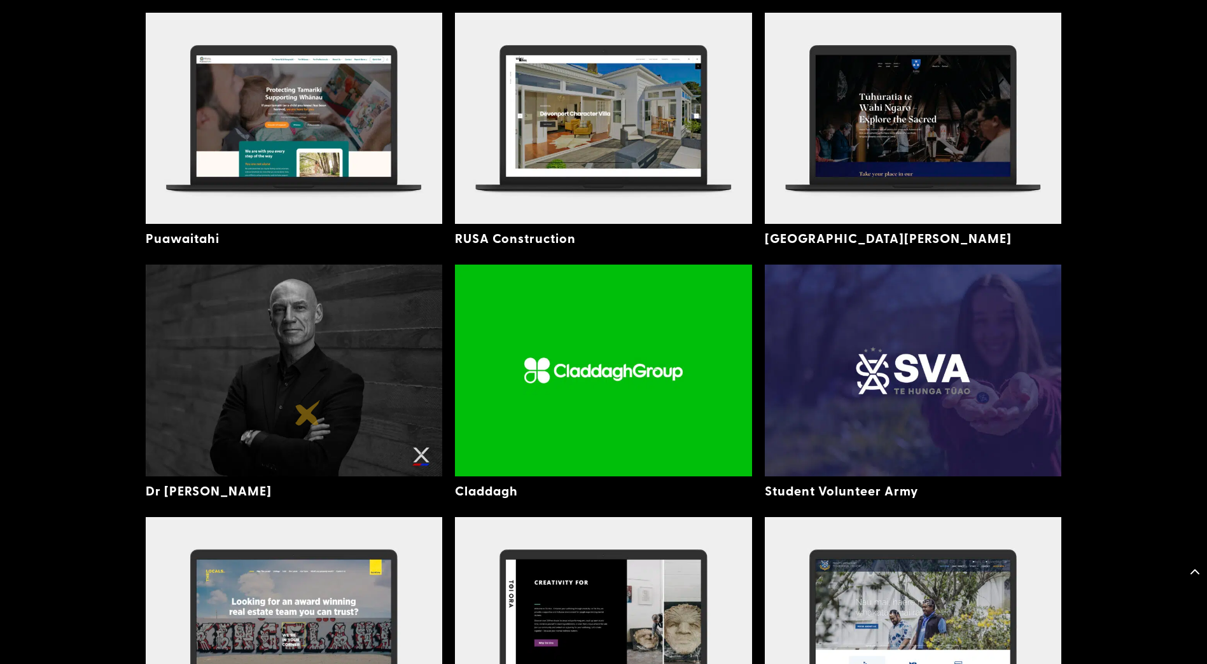
click at [308, 413] on img at bounding box center [294, 370] width 297 height 211
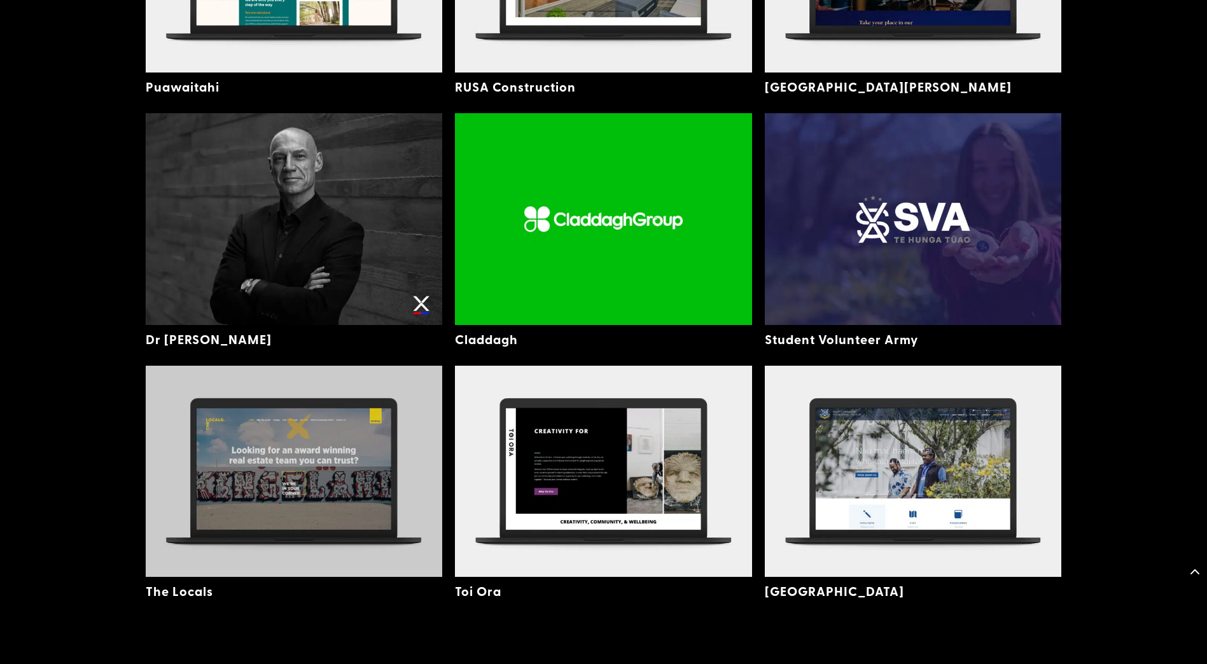
scroll to position [3538, 0]
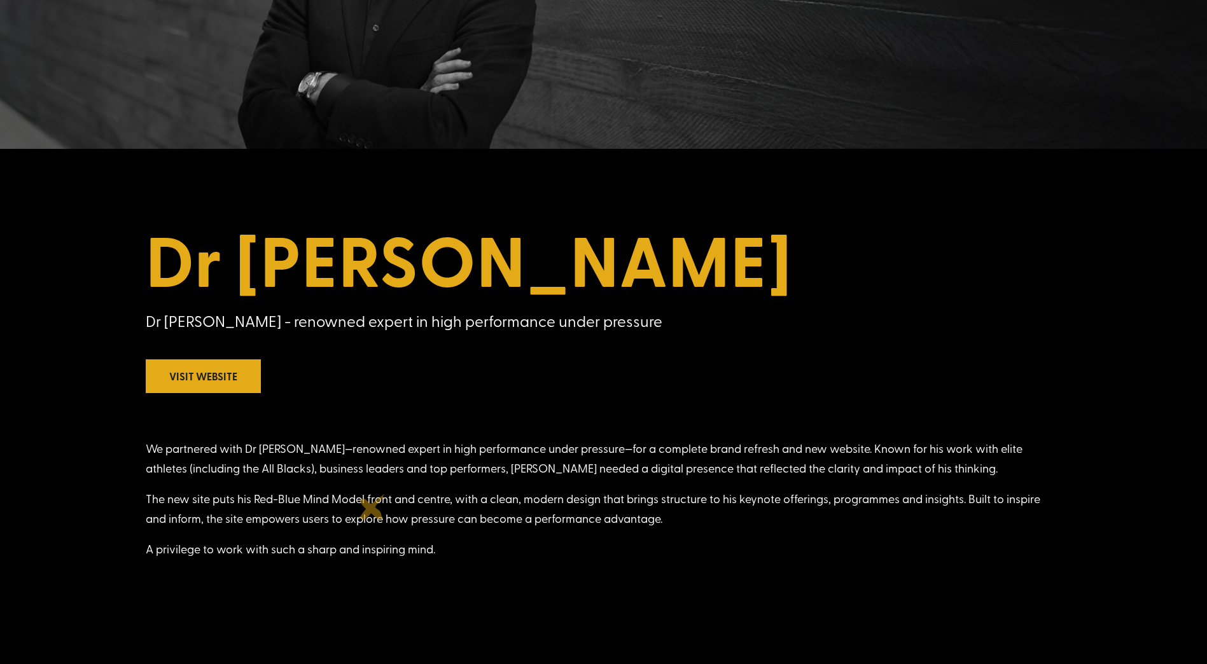
scroll to position [254, 0]
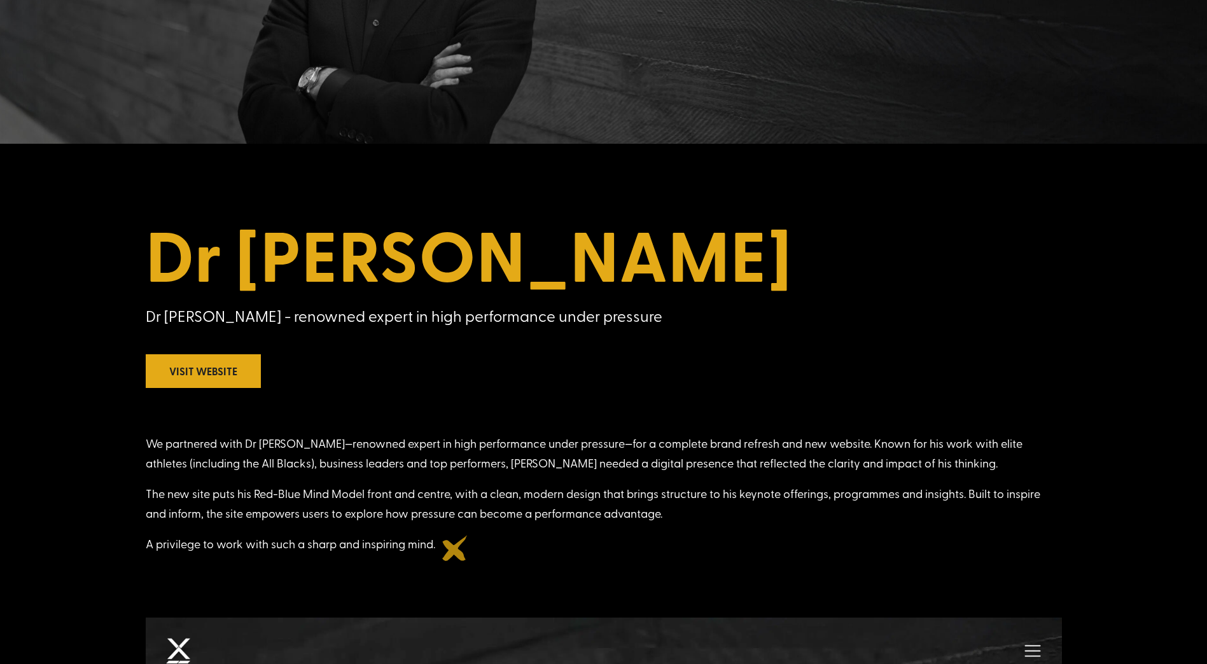
click at [455, 548] on p "A privilege to work with such a sharp and inspiring mind." at bounding box center [604, 544] width 916 height 20
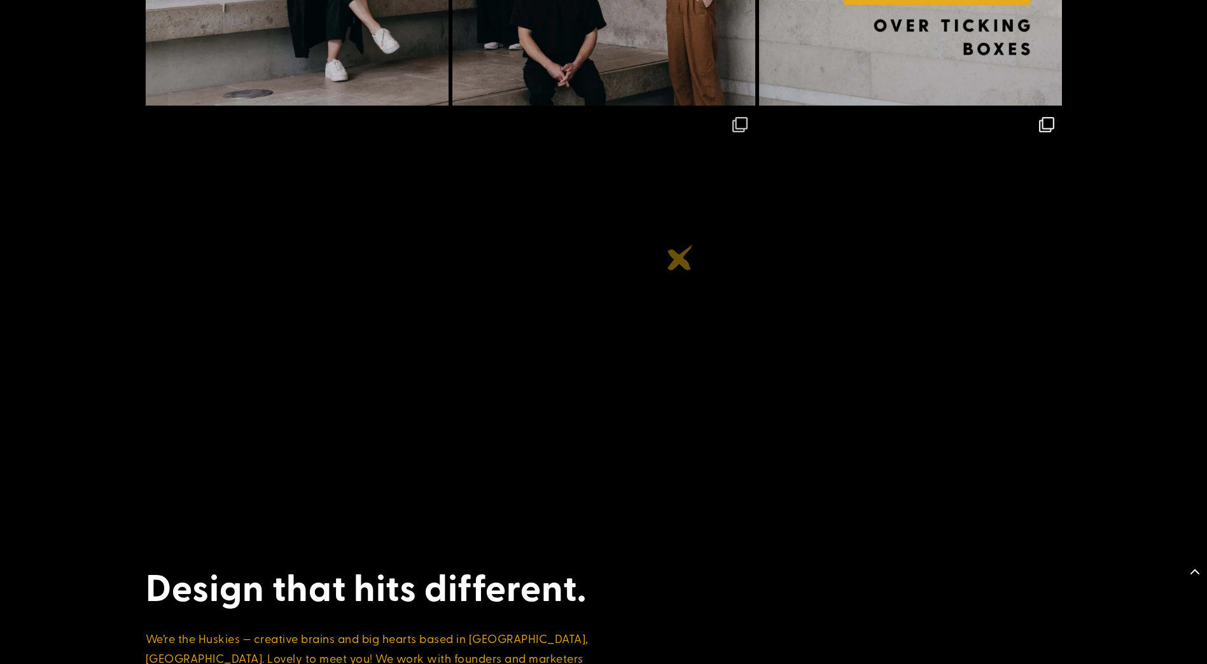
scroll to position [7187, 0]
